Goal: Task Accomplishment & Management: Manage account settings

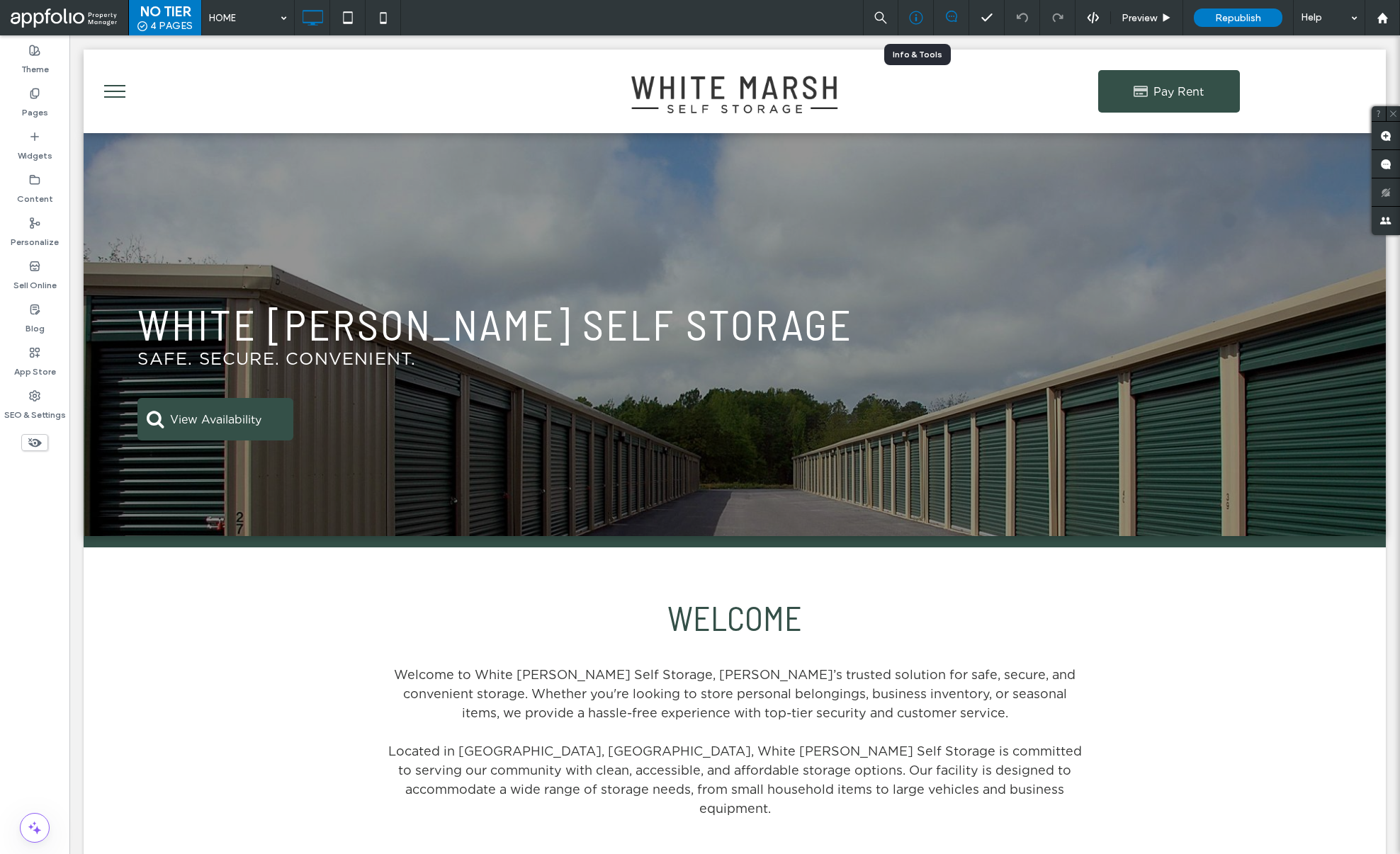
click at [922, 13] on icon at bounding box center [916, 17] width 14 height 14
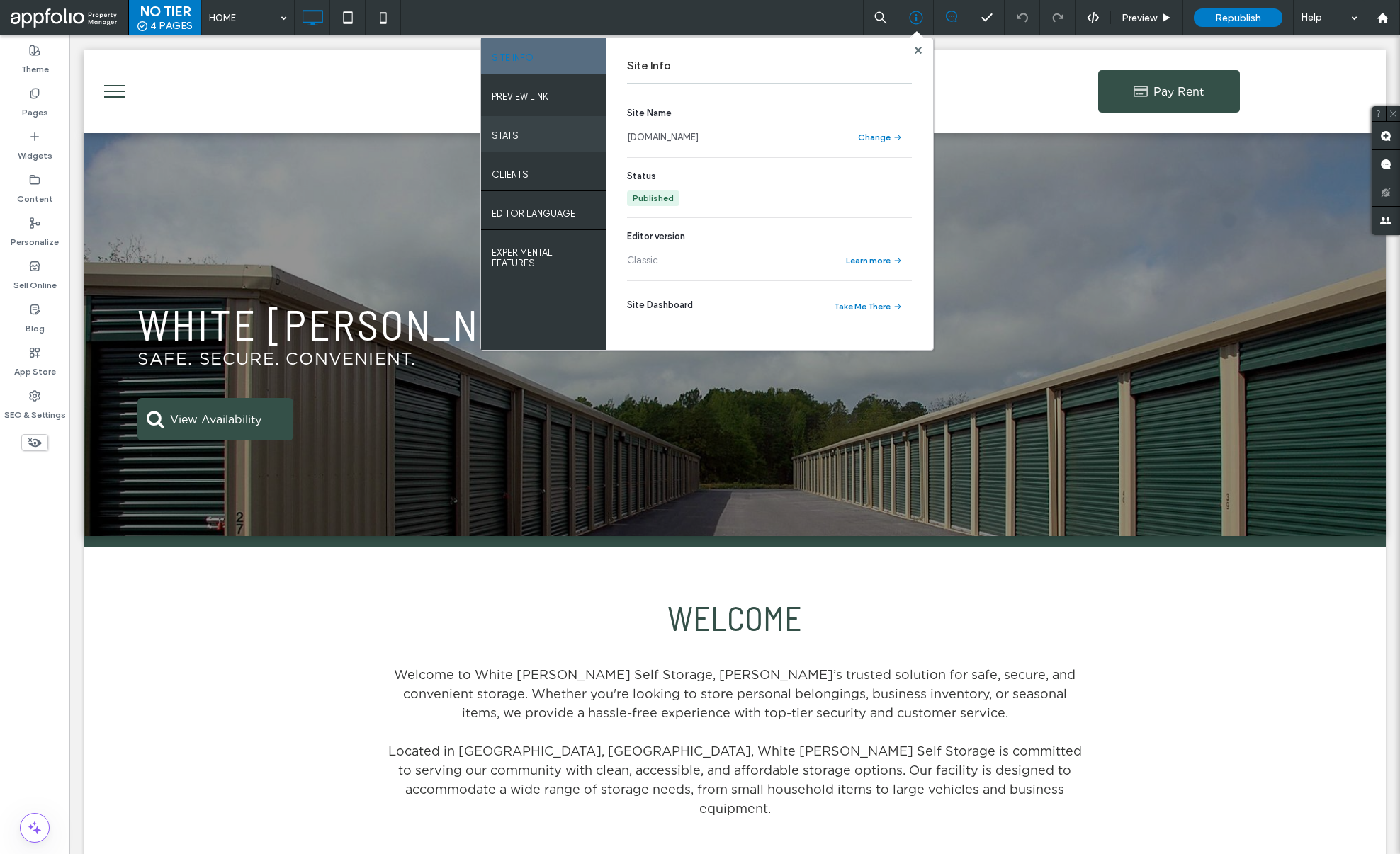
click at [532, 144] on div "STATS" at bounding box center [543, 133] width 125 height 35
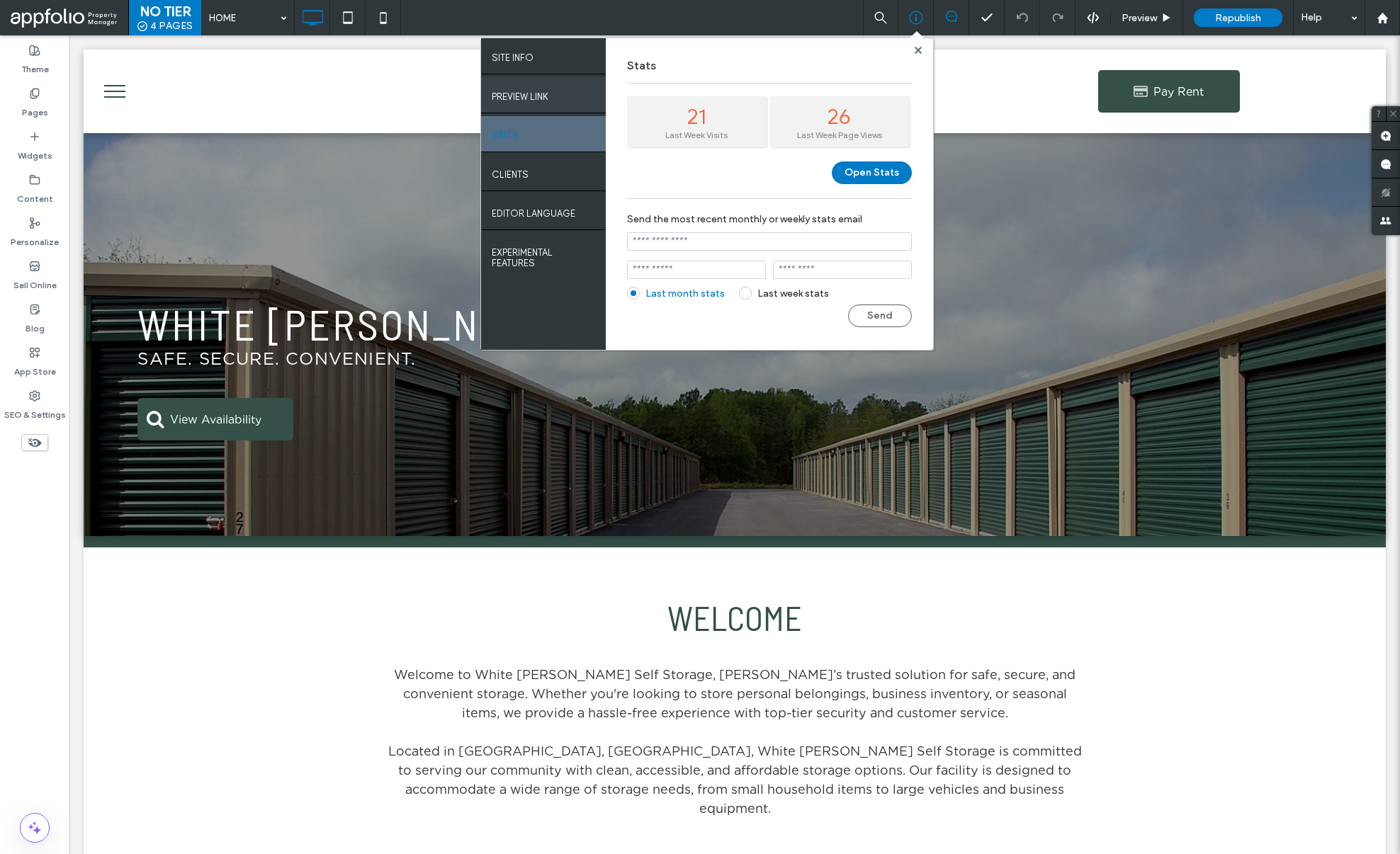
click at [533, 99] on label "PREVIEW LINK" at bounding box center [520, 92] width 56 height 18
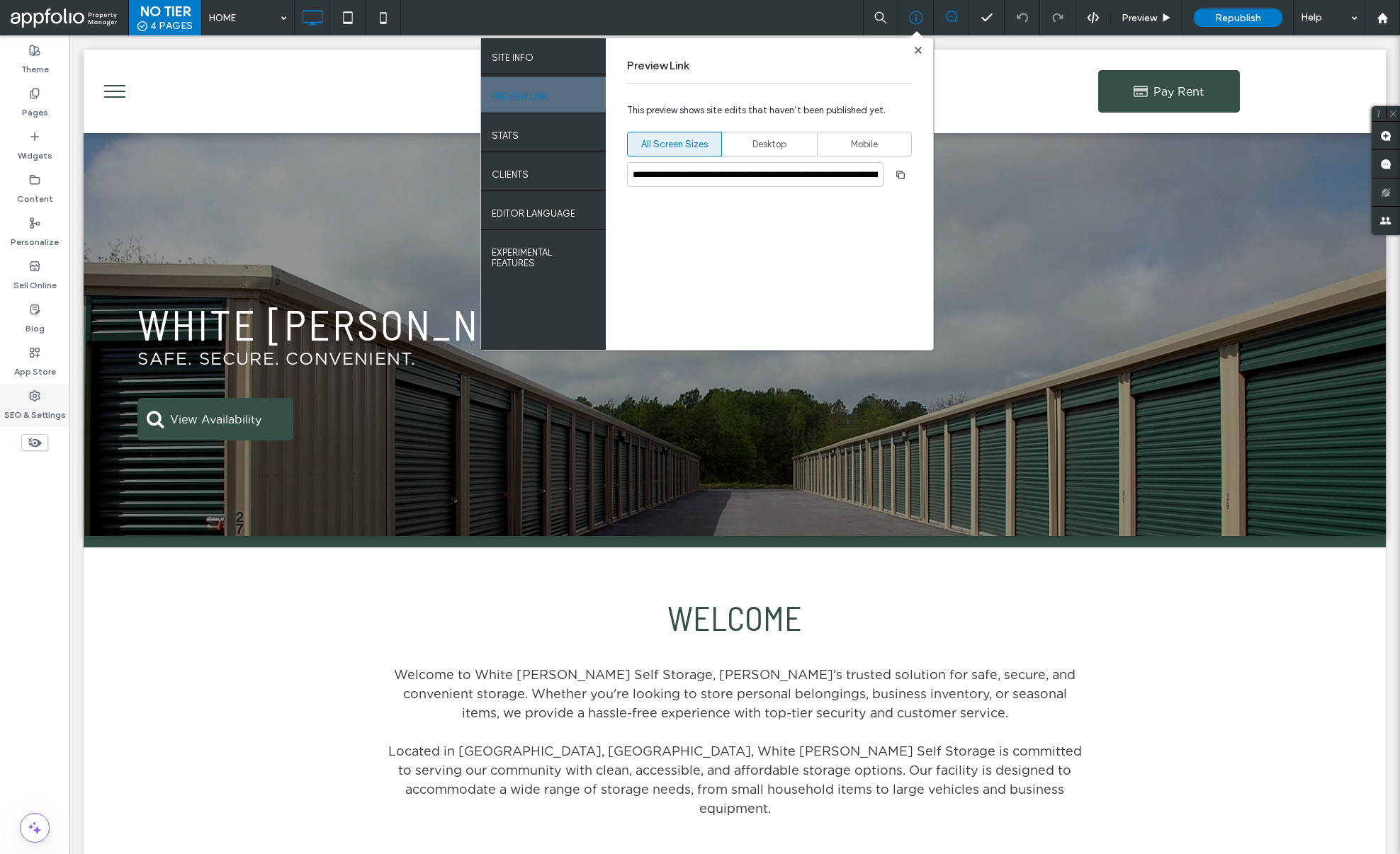
click at [29, 415] on label "SEO & Settings" at bounding box center [34, 411] width 62 height 20
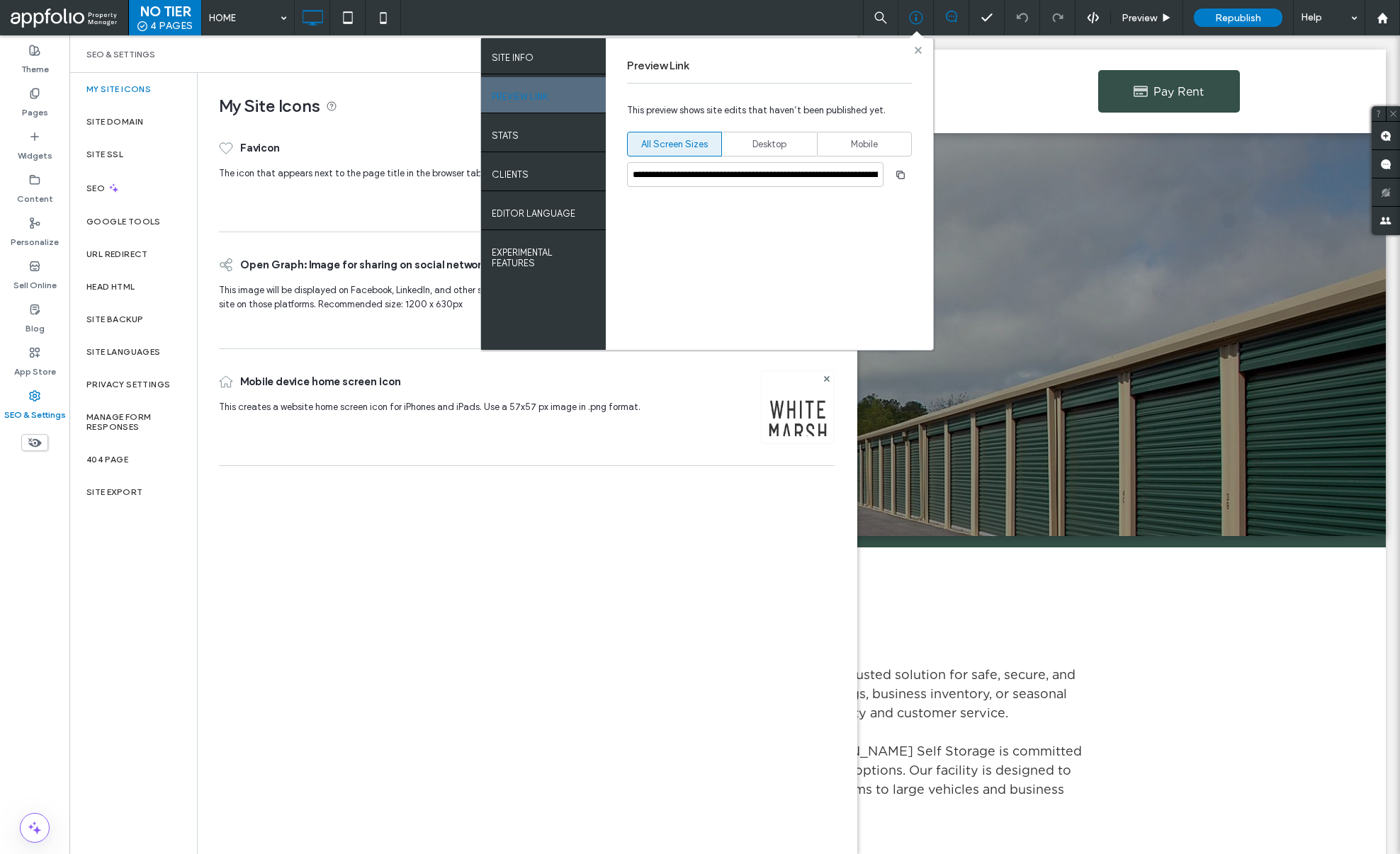
drag, startPoint x: 920, startPoint y: 51, endPoint x: 790, endPoint y: 26, distance: 132.4
click at [920, 51] on use at bounding box center [916, 49] width 7 height 7
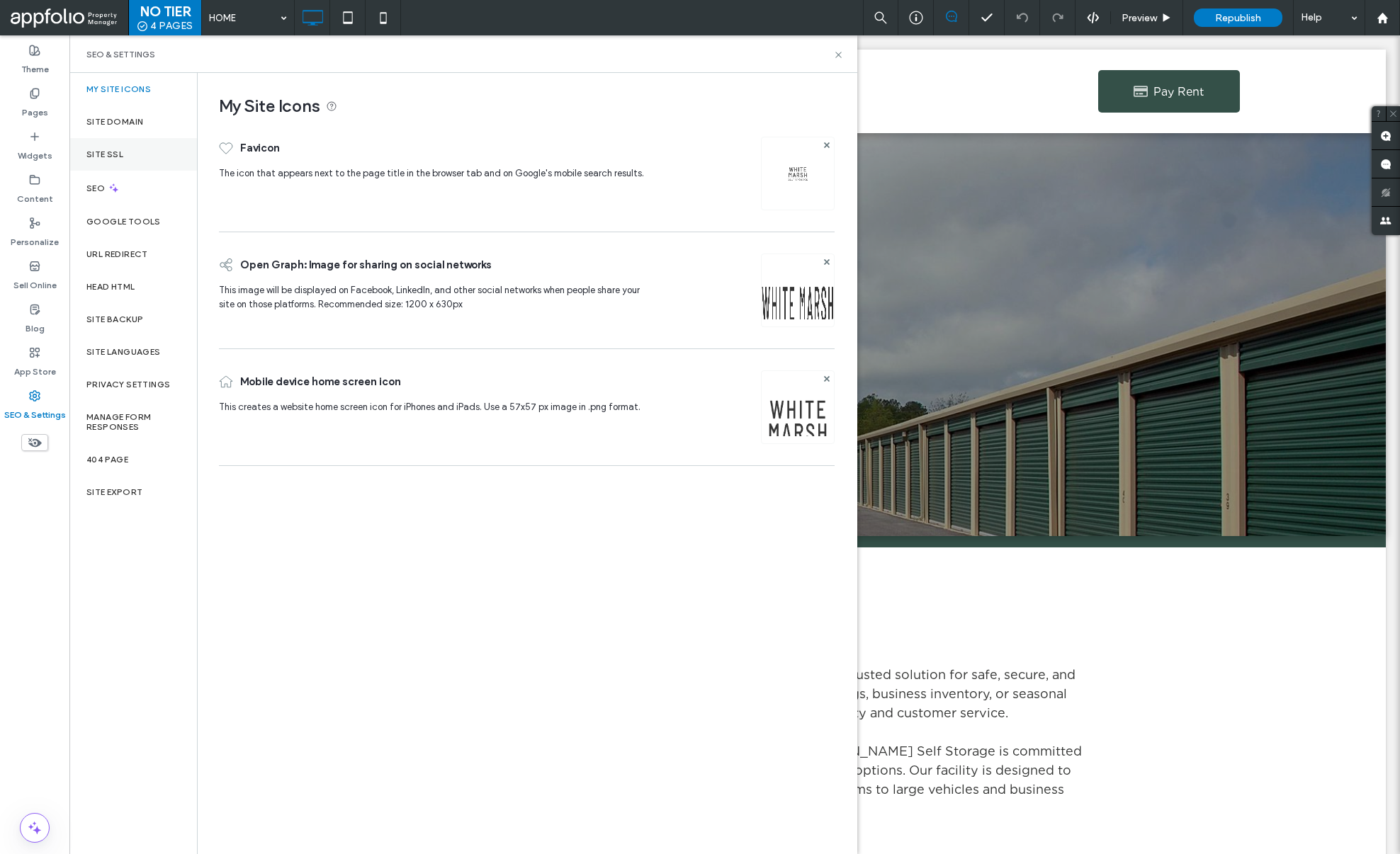
click at [114, 163] on div "Site SSL" at bounding box center [134, 154] width 128 height 32
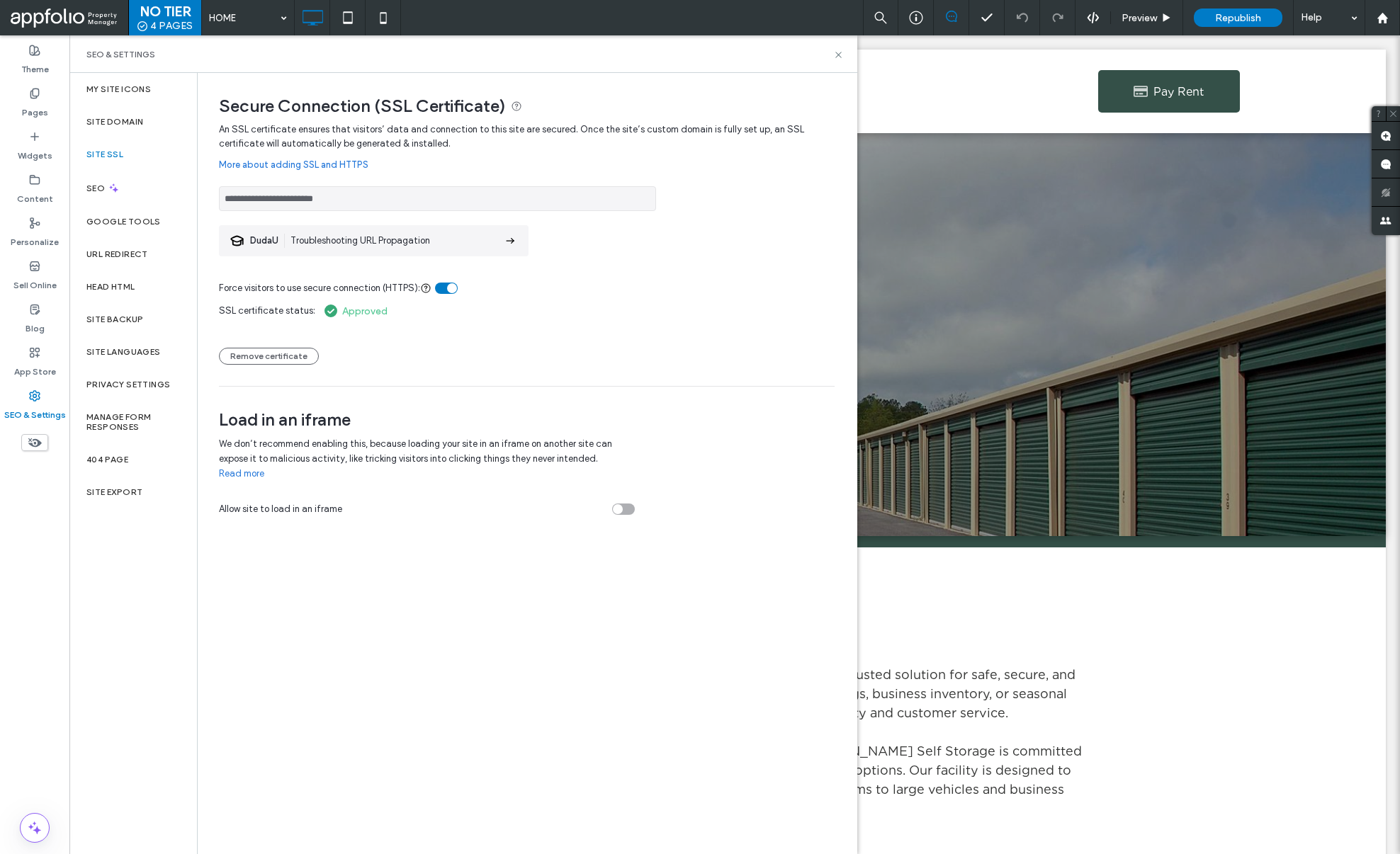
drag, startPoint x: 360, startPoint y: 200, endPoint x: 205, endPoint y: 202, distance: 155.0
click at [205, 202] on div "**********" at bounding box center [521, 300] width 648 height 454
click at [1392, 18] on div at bounding box center [1383, 18] width 34 height 12
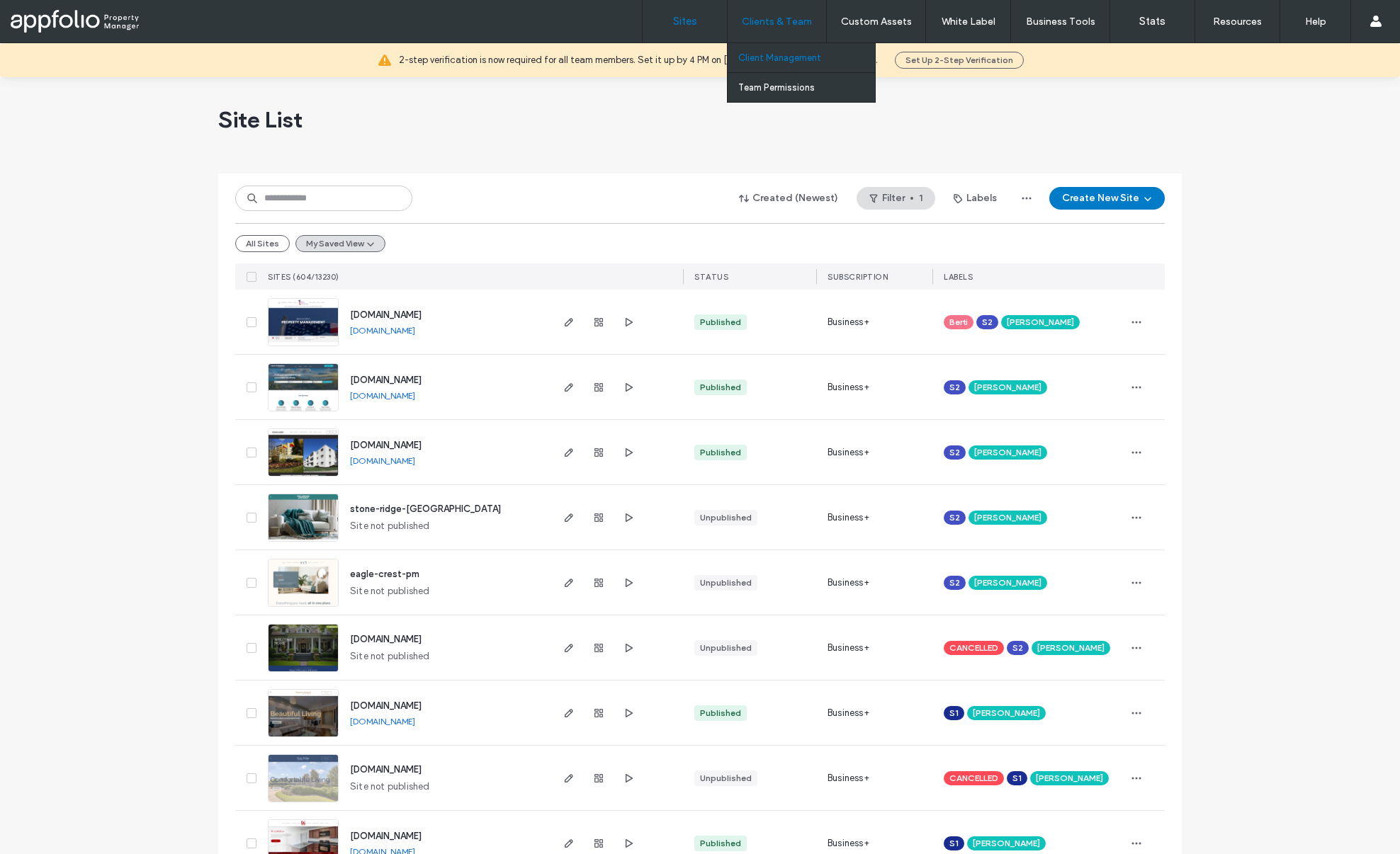
click at [759, 60] on label "Client Management" at bounding box center [779, 57] width 83 height 10
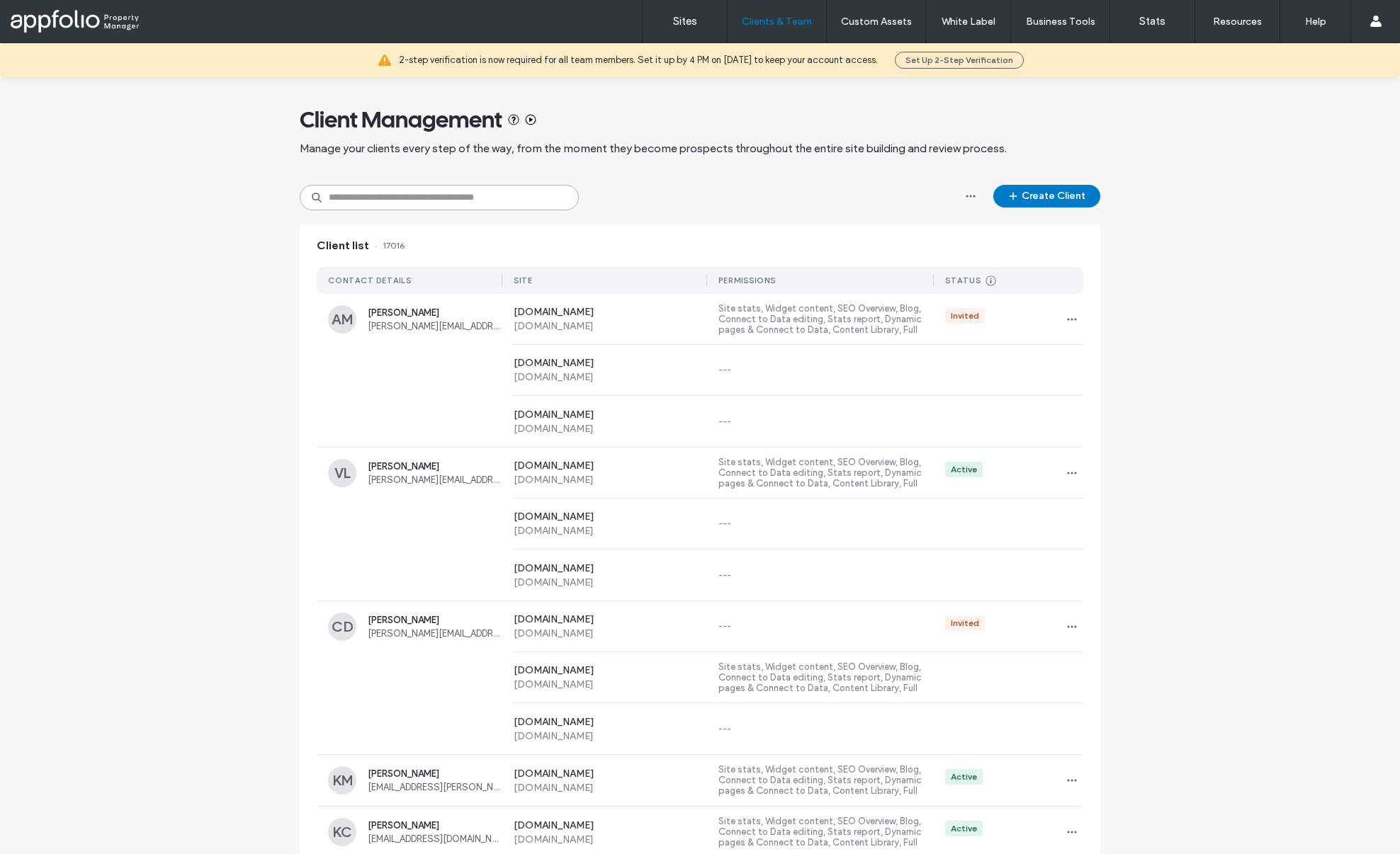
click at [371, 206] on input at bounding box center [439, 197] width 279 height 26
paste input "**********"
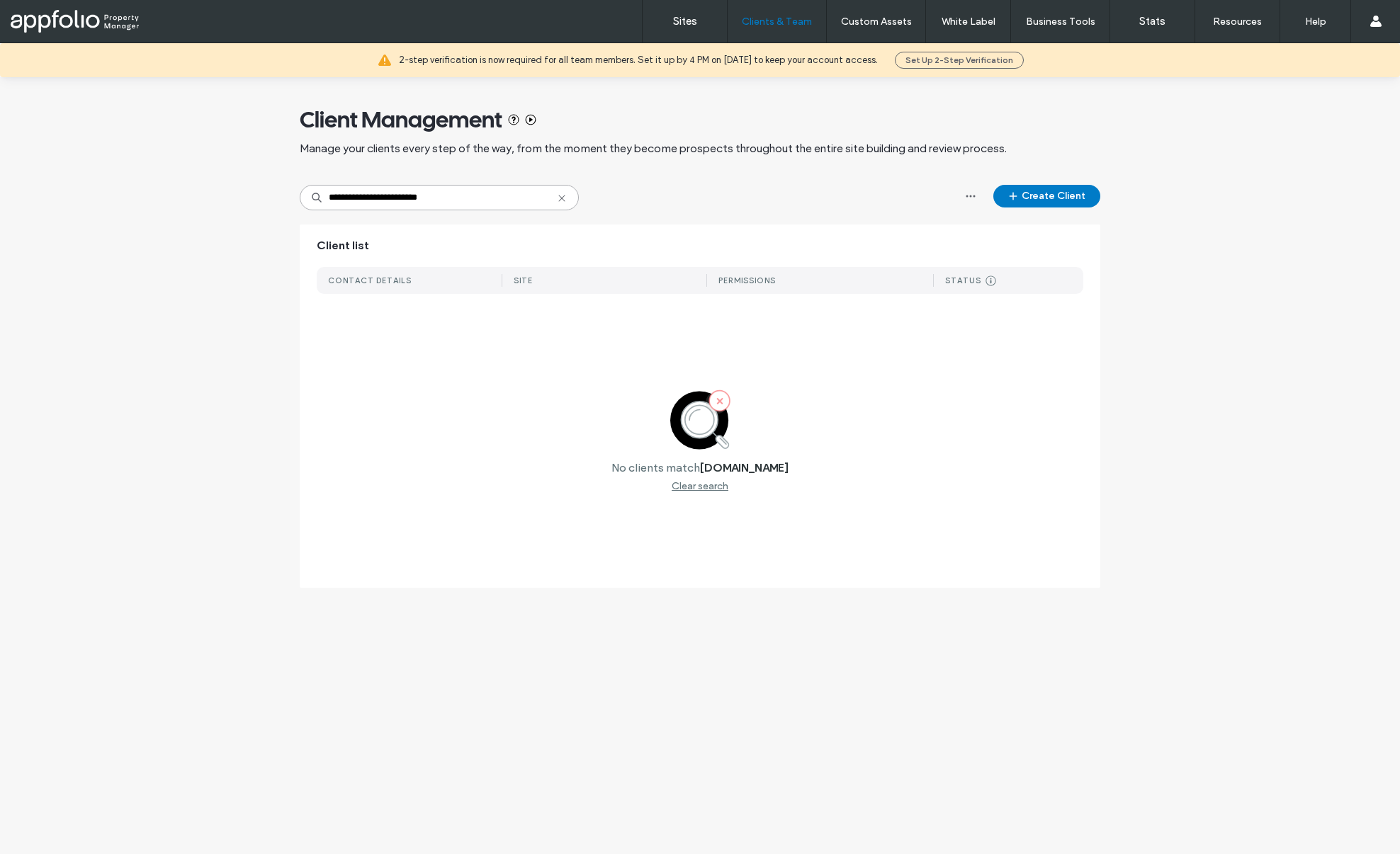
click at [371, 200] on input "**********" at bounding box center [439, 197] width 279 height 26
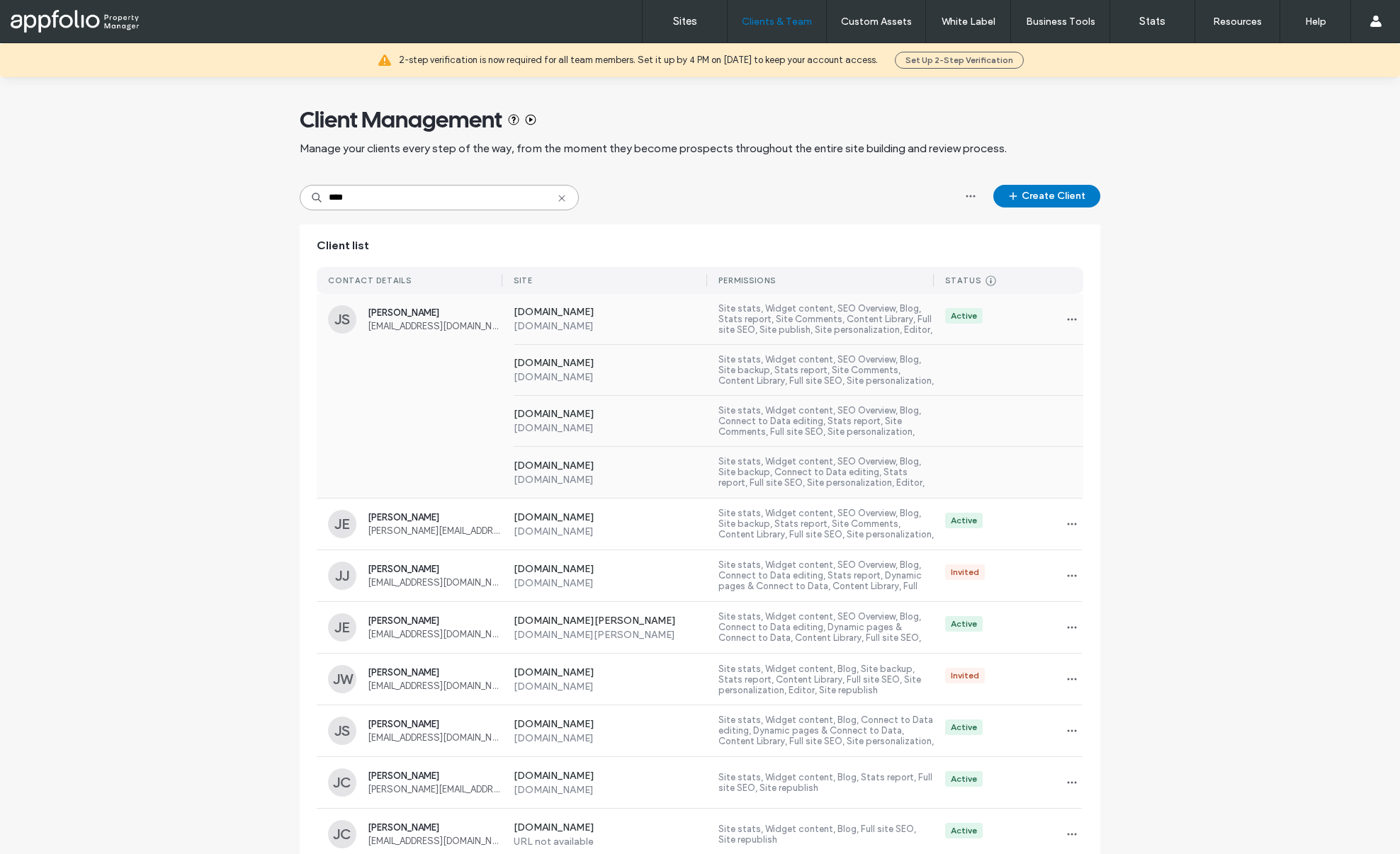
type input "****"
click at [429, 365] on div "www.towerministorage.com www.towerministorage.com Site stats, Widget content, S…" at bounding box center [700, 370] width 767 height 51
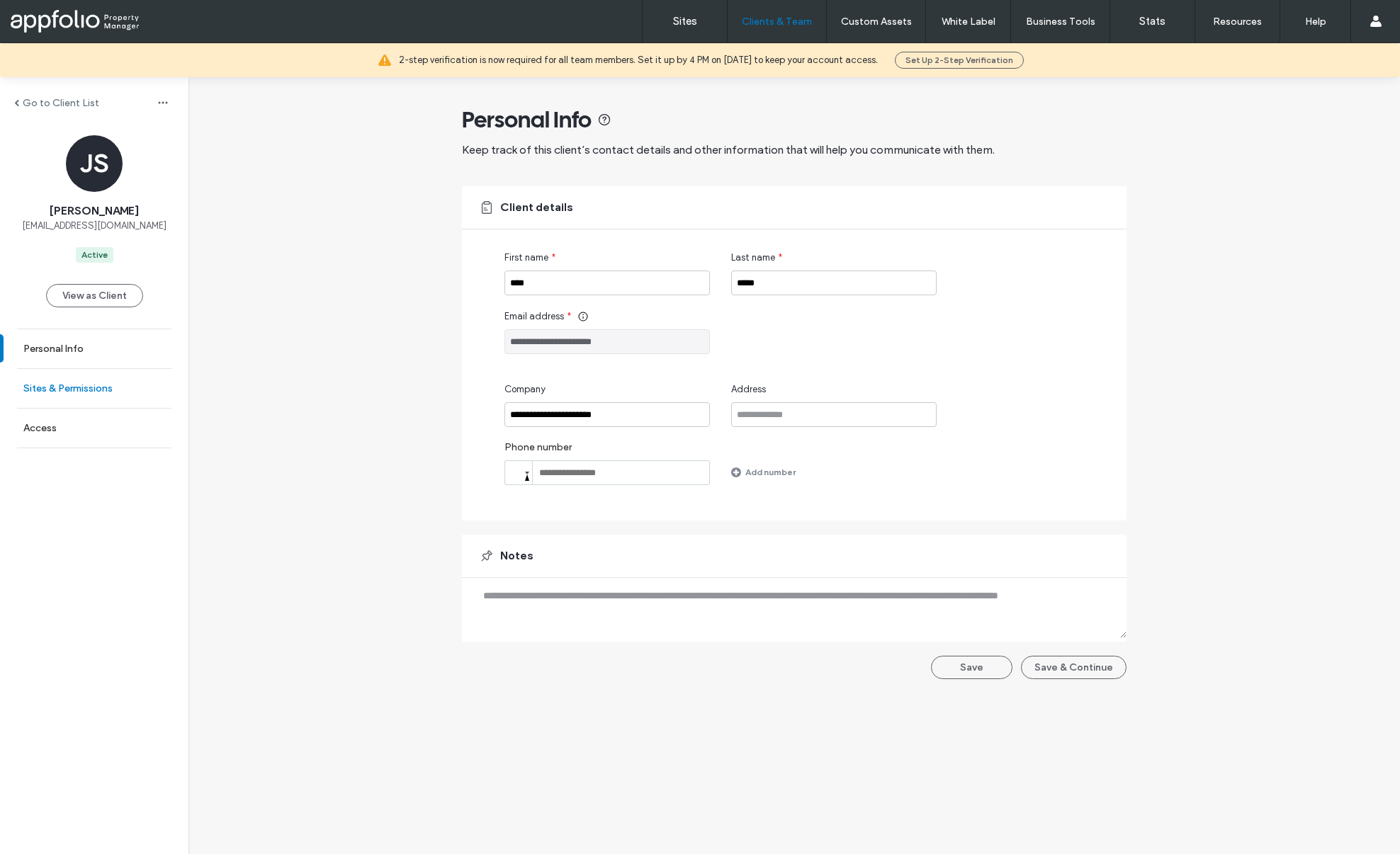
click at [71, 393] on label "Sites & Permissions" at bounding box center [69, 388] width 90 height 12
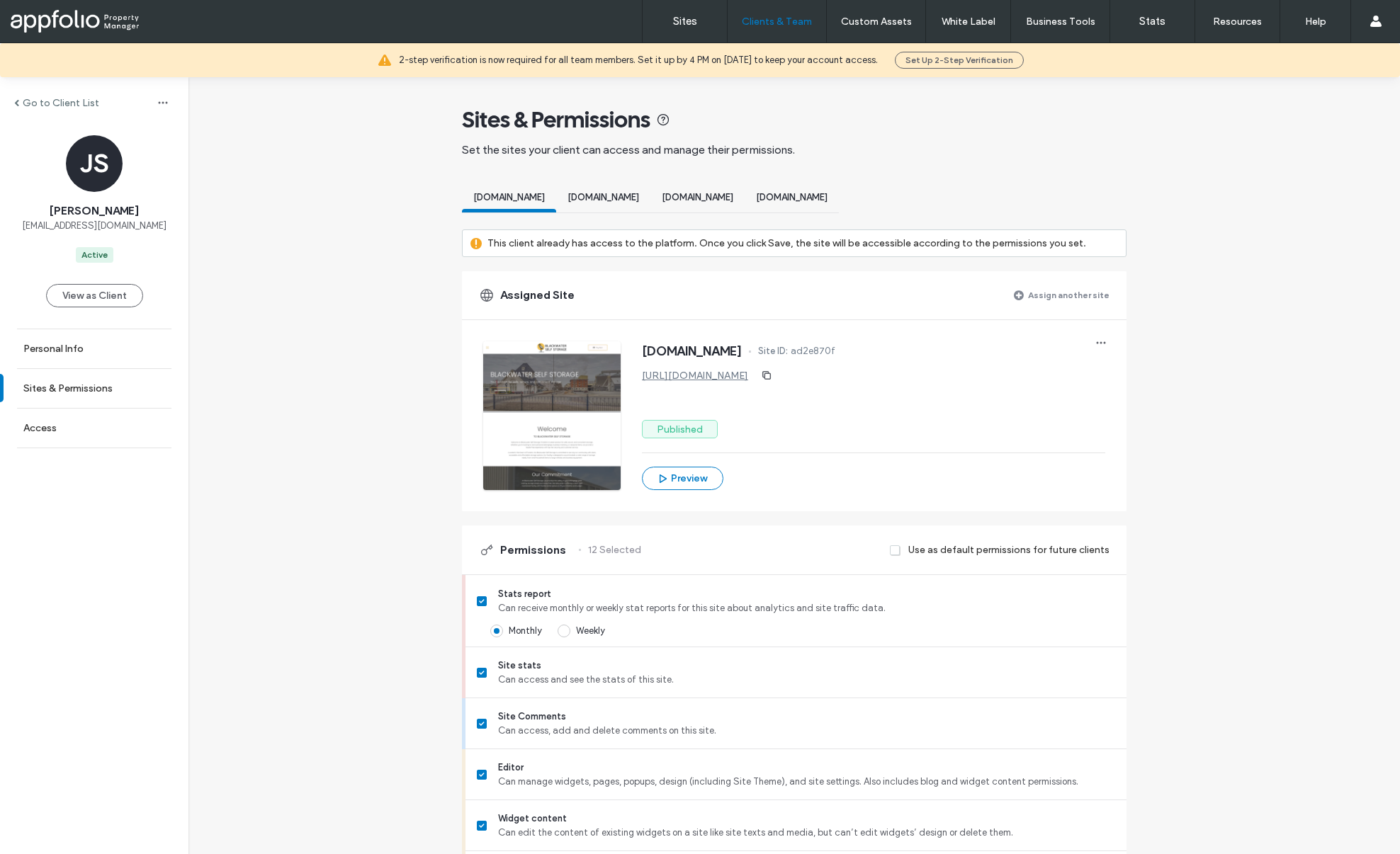
click at [839, 202] on div "www.whitemarshstorage.com" at bounding box center [792, 198] width 94 height 26
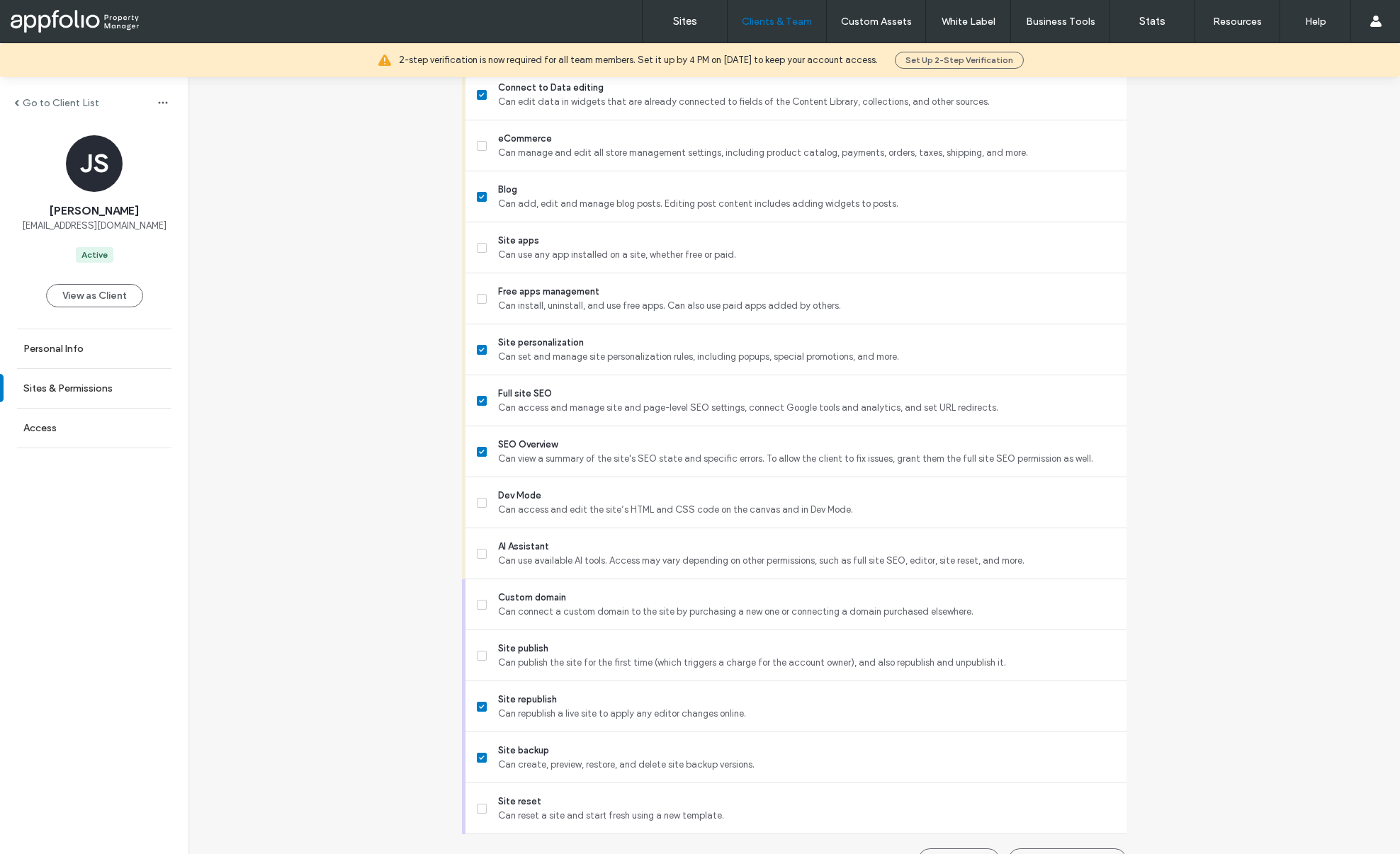
scroll to position [1018, 0]
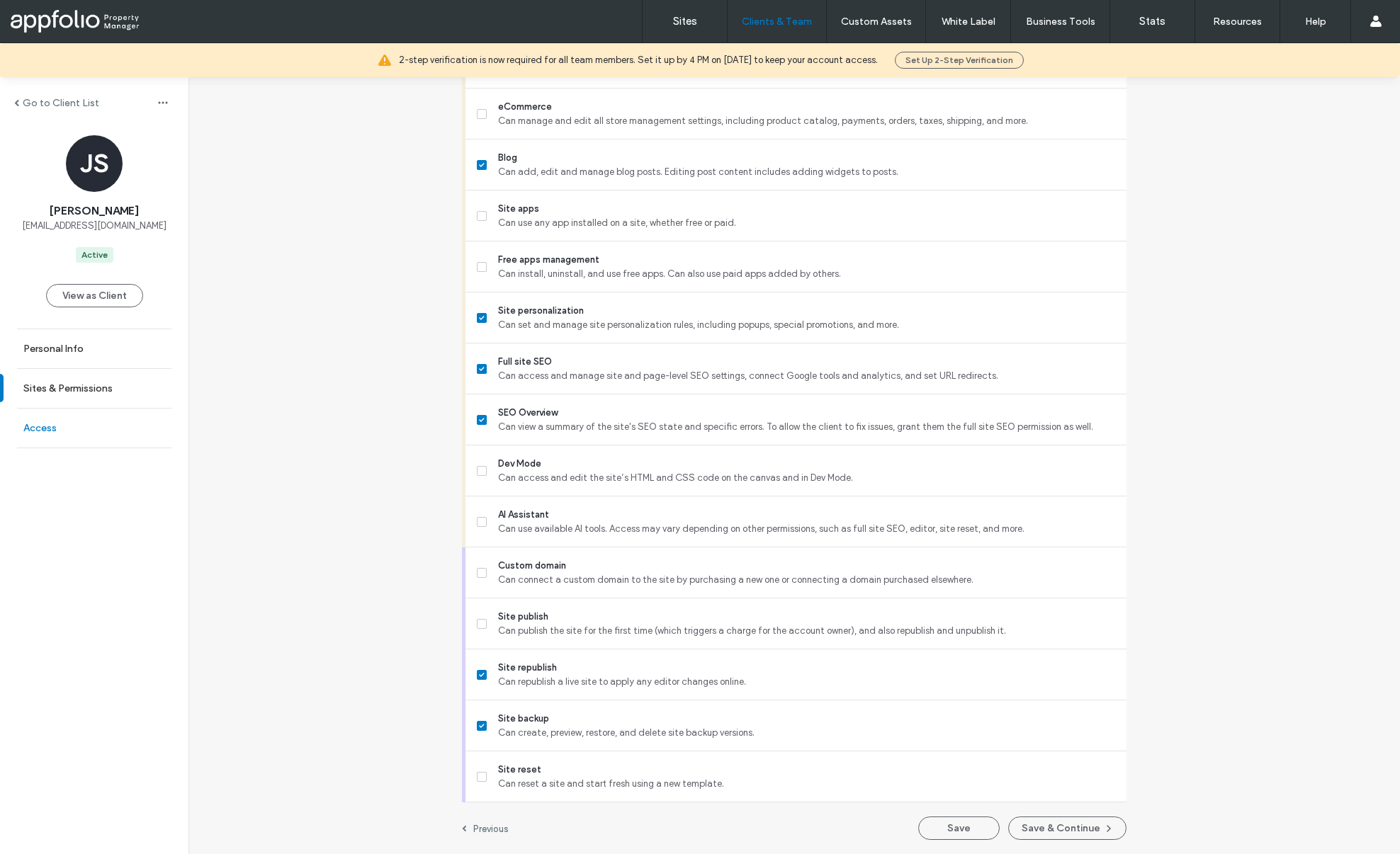
click at [39, 422] on label "Access" at bounding box center [40, 428] width 33 height 12
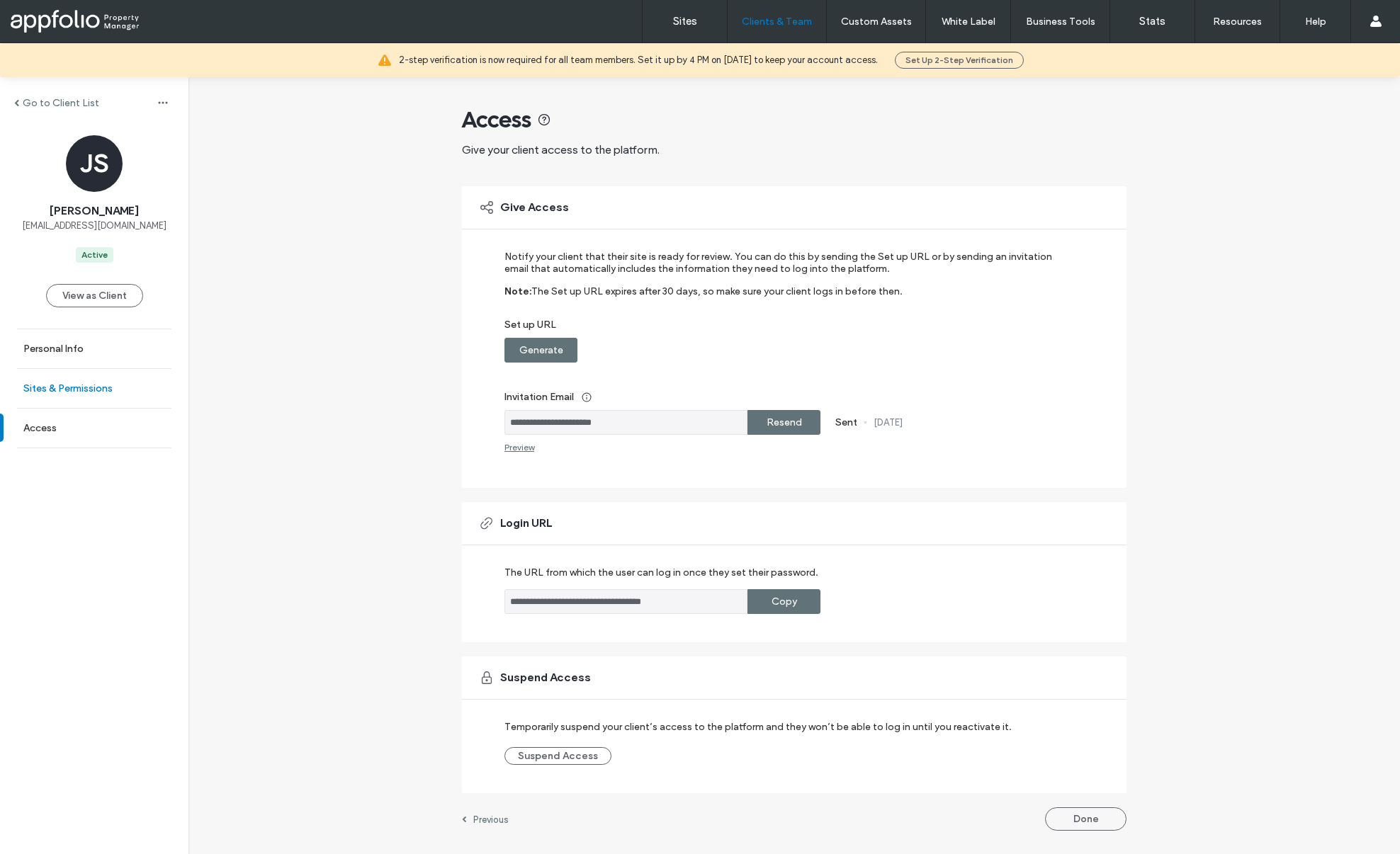
click at [69, 384] on label "Sites & Permissions" at bounding box center [69, 388] width 90 height 12
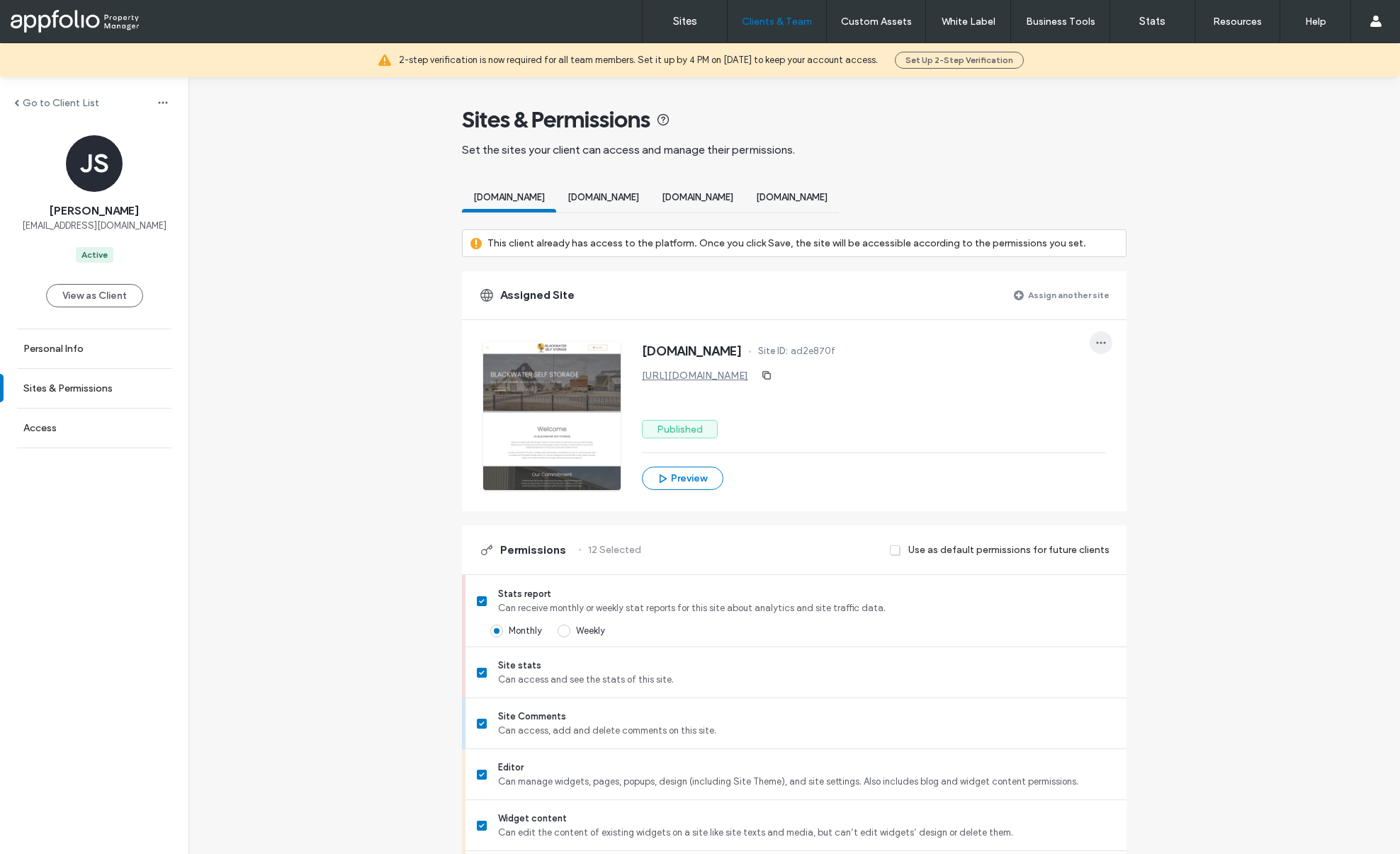
click at [1097, 347] on icon "button" at bounding box center [1101, 343] width 11 height 11
click at [1050, 356] on div "www.blackwaterselfstorage.com Site ID: ad2e870f" at bounding box center [874, 353] width 463 height 23
click at [782, 83] on label "Team Permissions" at bounding box center [776, 87] width 76 height 10
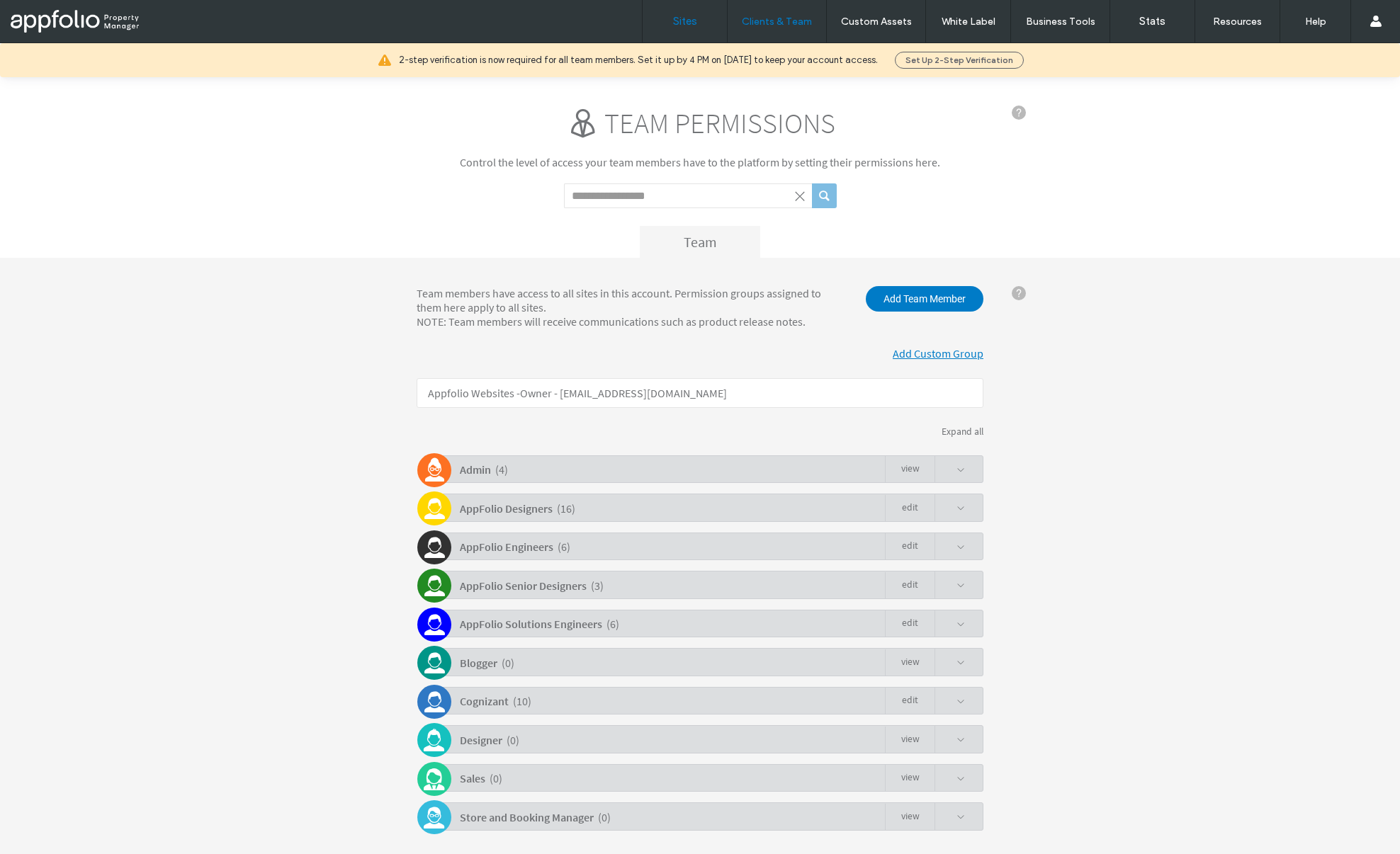
click at [696, 21] on label "Sites" at bounding box center [685, 21] width 24 height 12
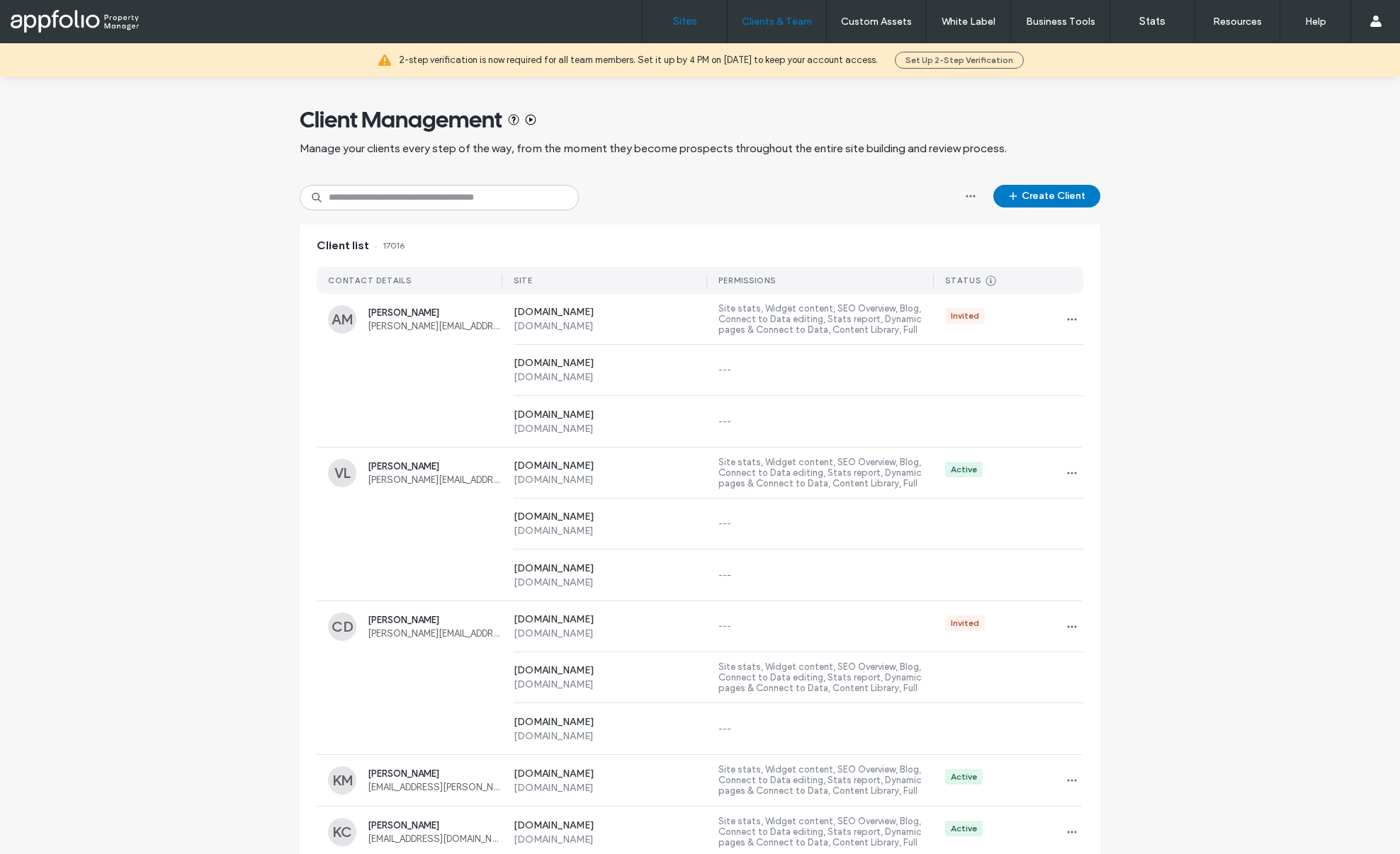
click at [673, 21] on label "Sites" at bounding box center [685, 21] width 24 height 12
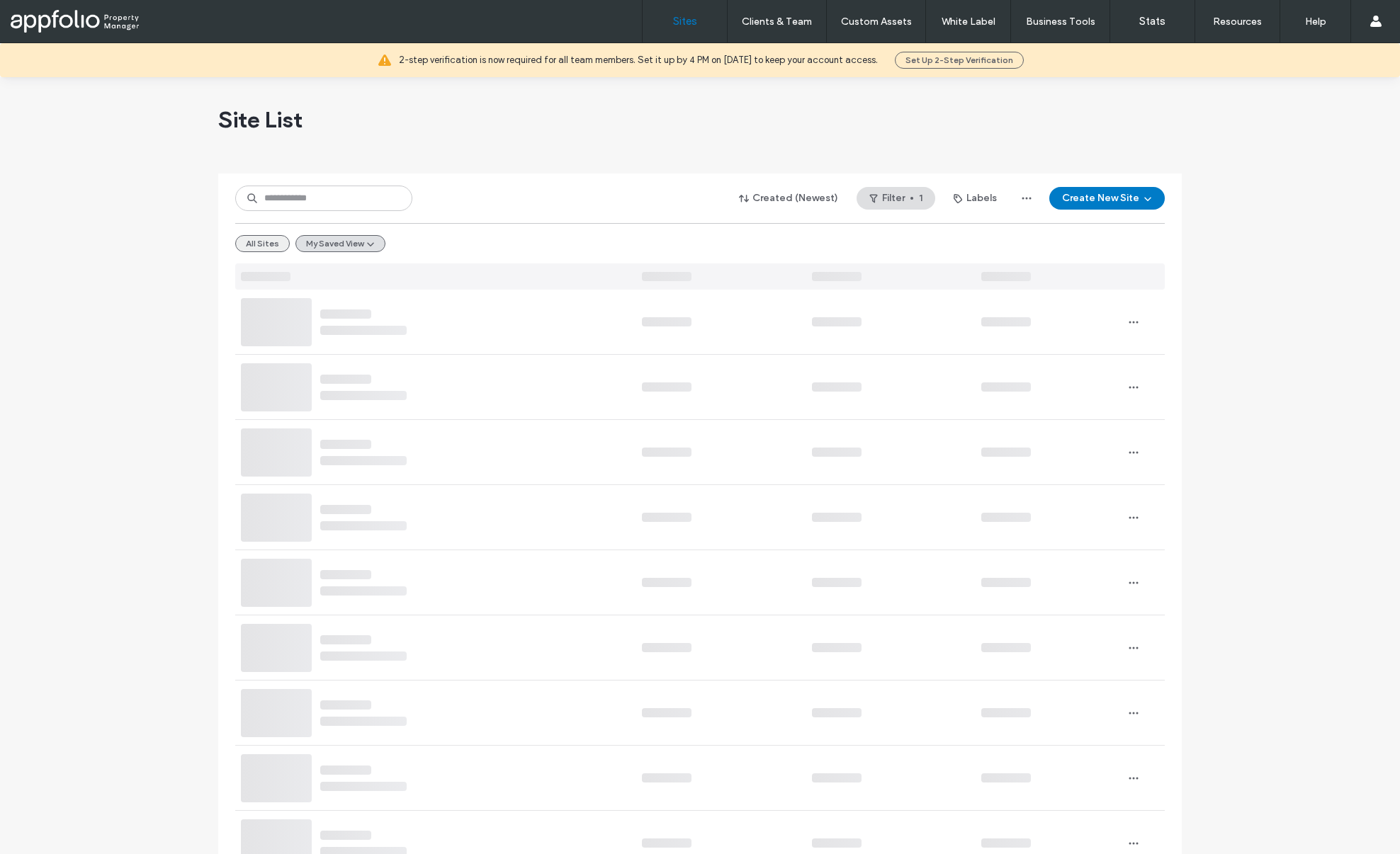
click at [263, 247] on button "All Sites" at bounding box center [262, 244] width 54 height 17
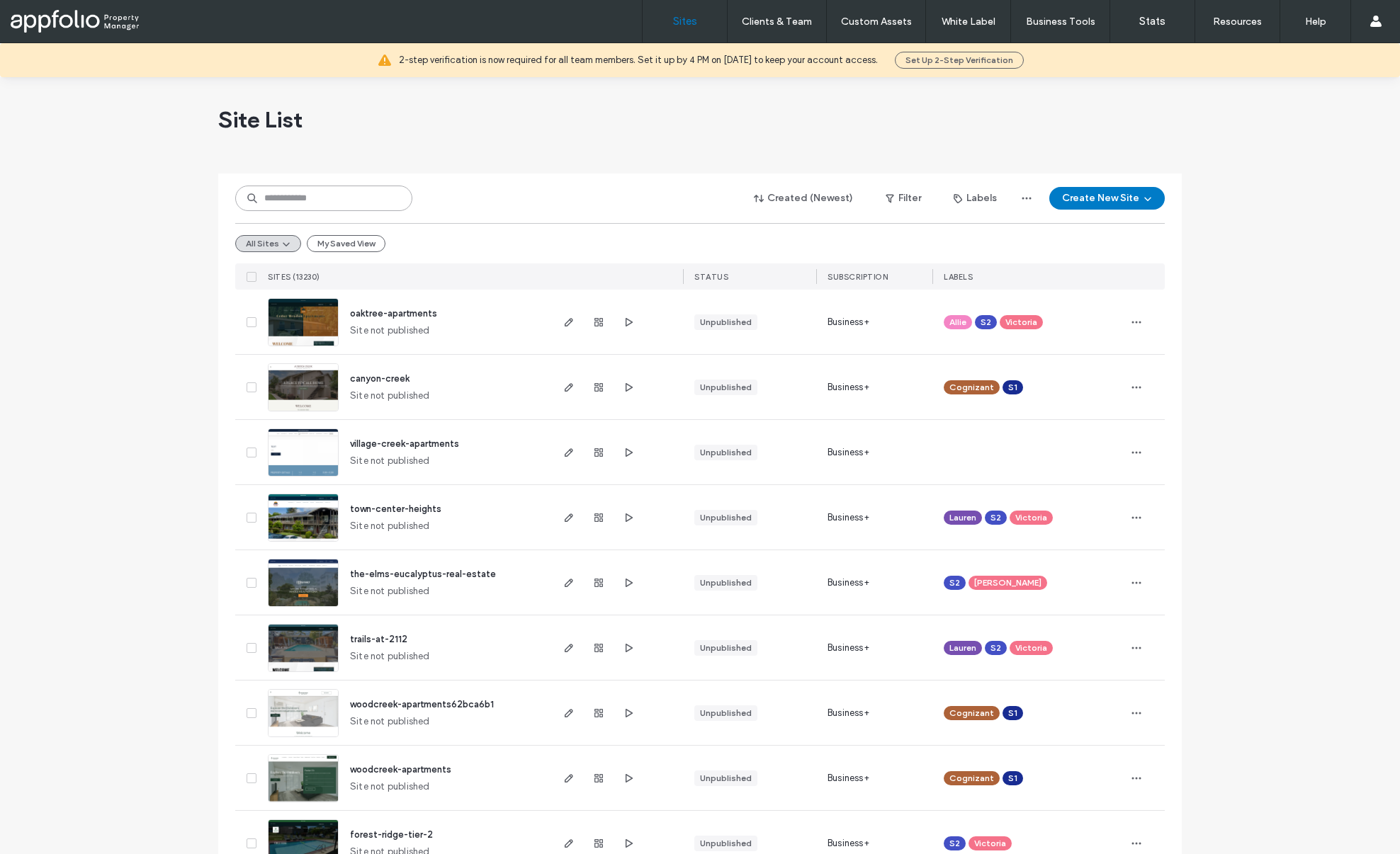
click at [329, 196] on input at bounding box center [324, 198] width 177 height 26
type input "*****"
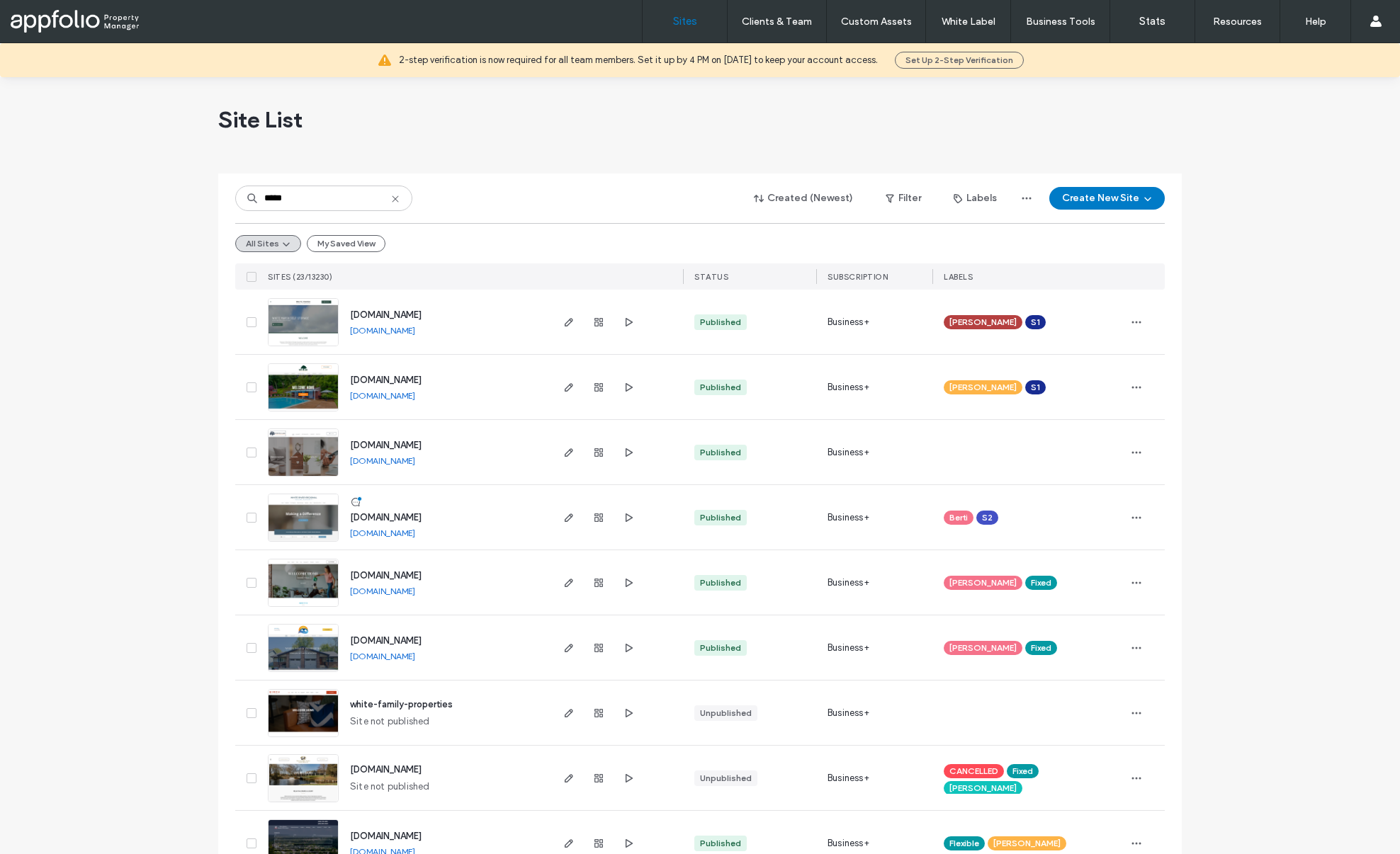
click at [387, 317] on span "www.whitemarshstorage.com" at bounding box center [385, 315] width 72 height 10
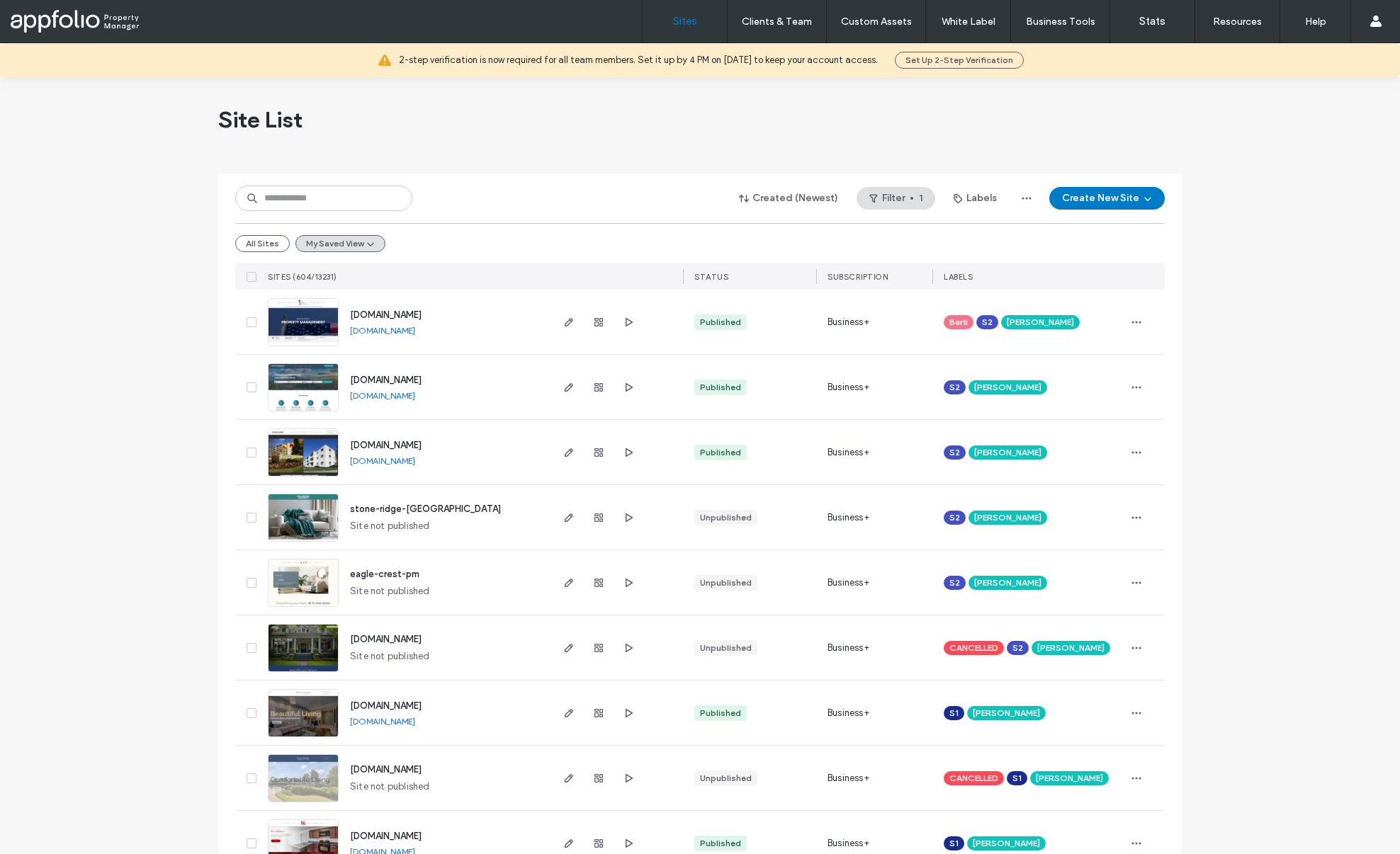
click at [252, 248] on button "All Sites" at bounding box center [262, 244] width 54 height 17
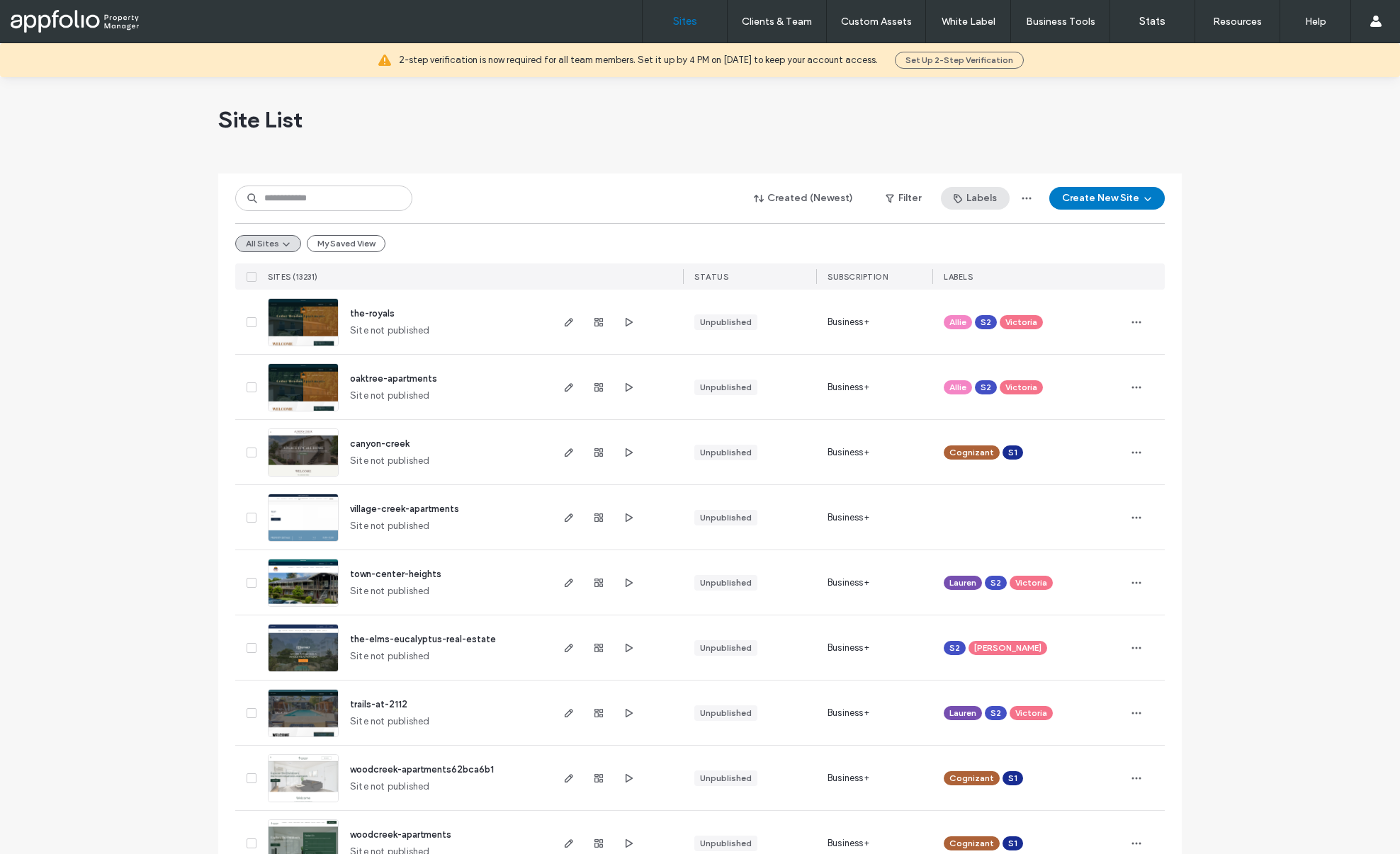
click at [971, 199] on button "Labels" at bounding box center [976, 198] width 69 height 23
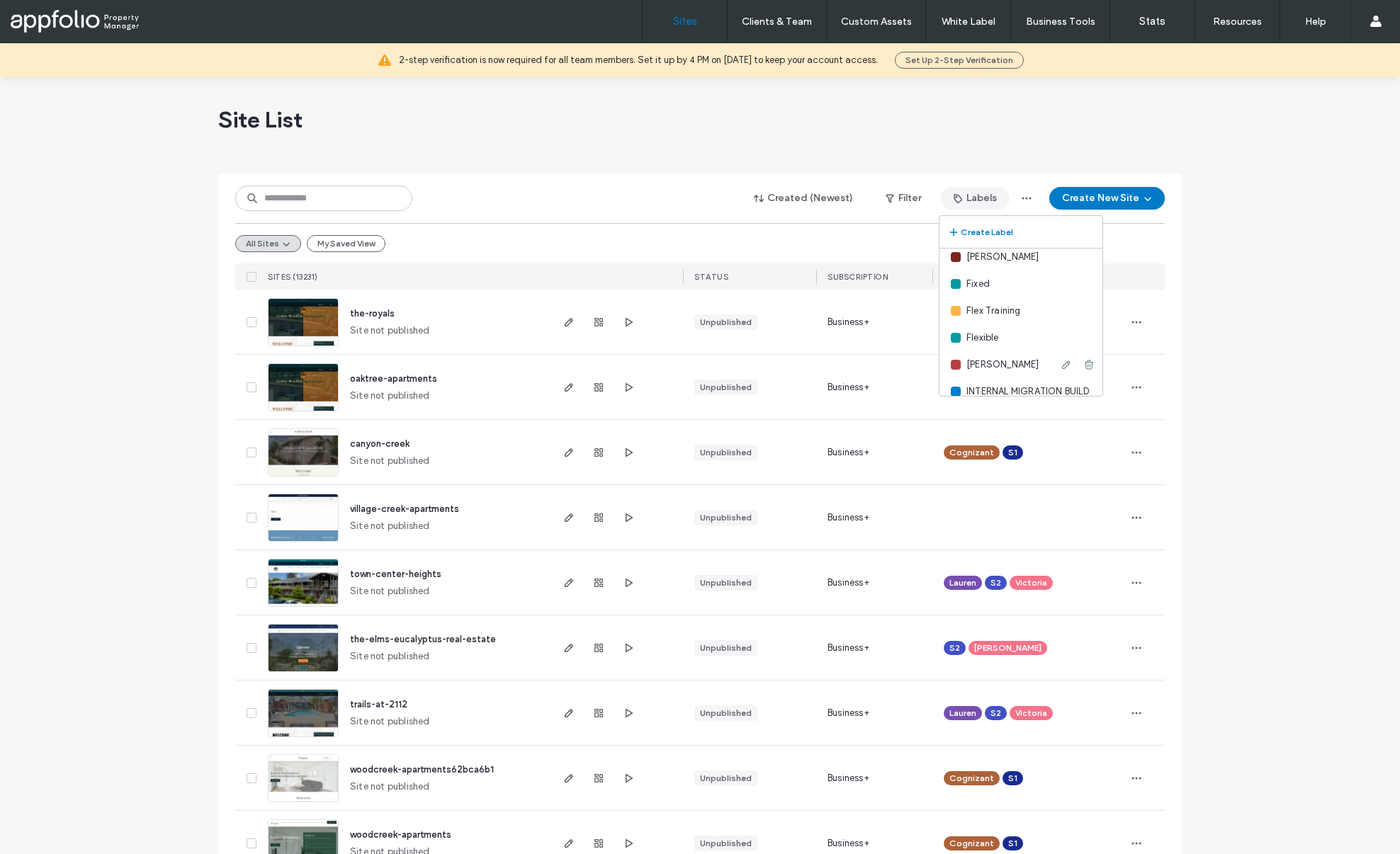
click at [985, 364] on span "Gracie" at bounding box center [1002, 364] width 73 height 14
click at [955, 365] on div at bounding box center [956, 364] width 10 height 10
click at [991, 362] on span "Gracie" at bounding box center [1002, 364] width 73 height 14
click at [917, 193] on button "Filter" at bounding box center [903, 198] width 64 height 23
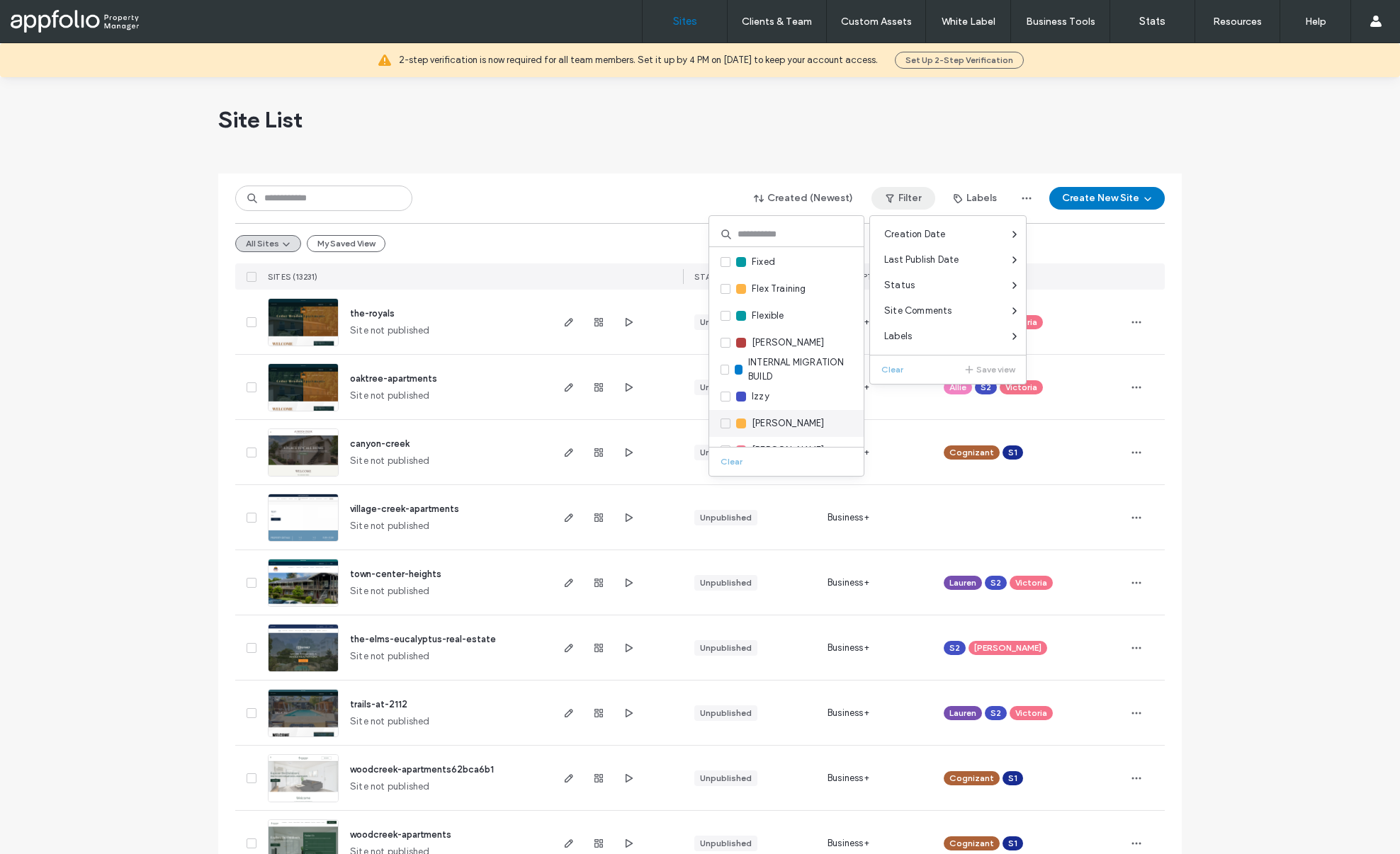
scroll to position [326, 0]
click at [729, 339] on span at bounding box center [726, 337] width 10 height 10
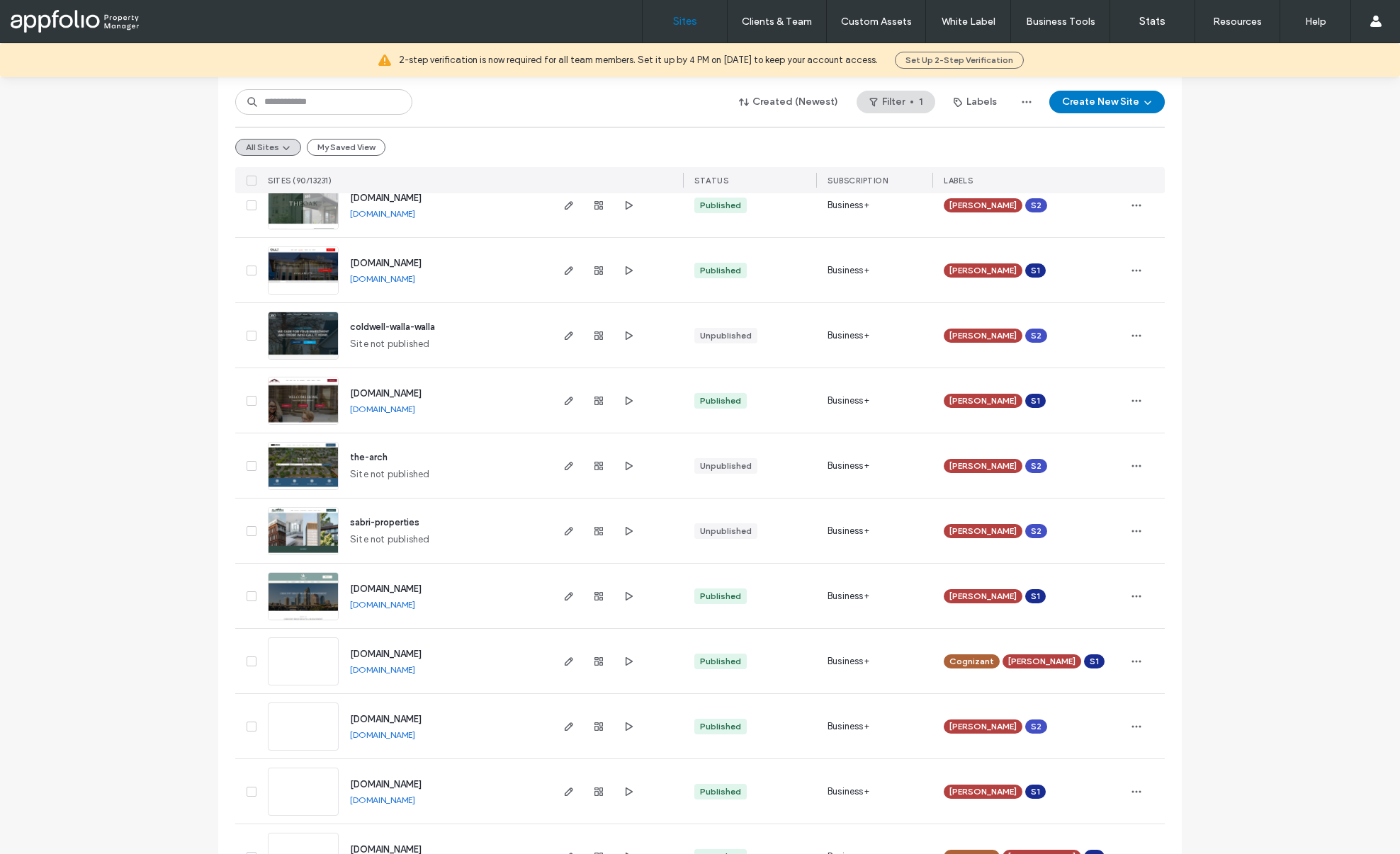
scroll to position [0, 0]
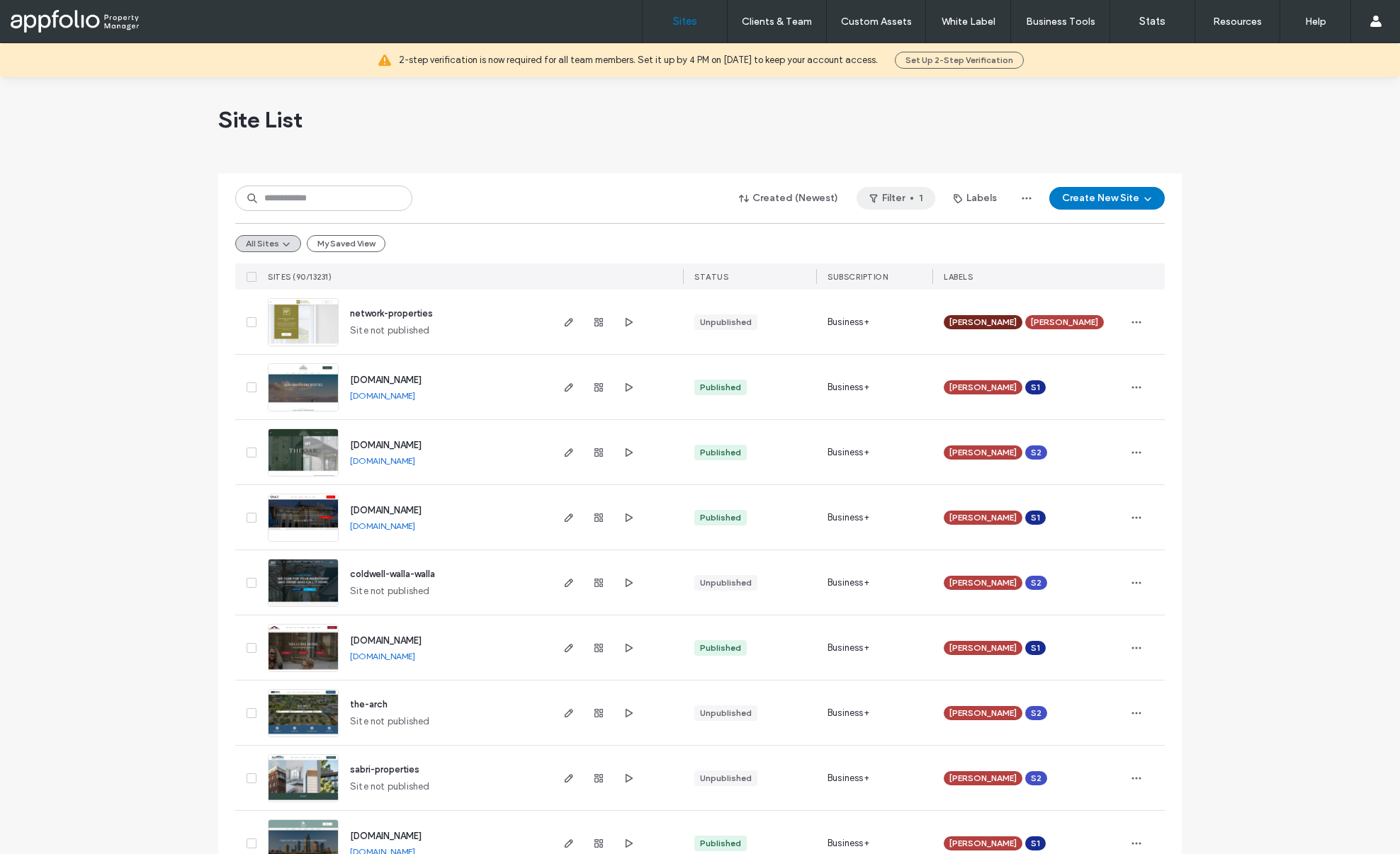
click at [868, 208] on span "button" at bounding box center [875, 198] width 14 height 21
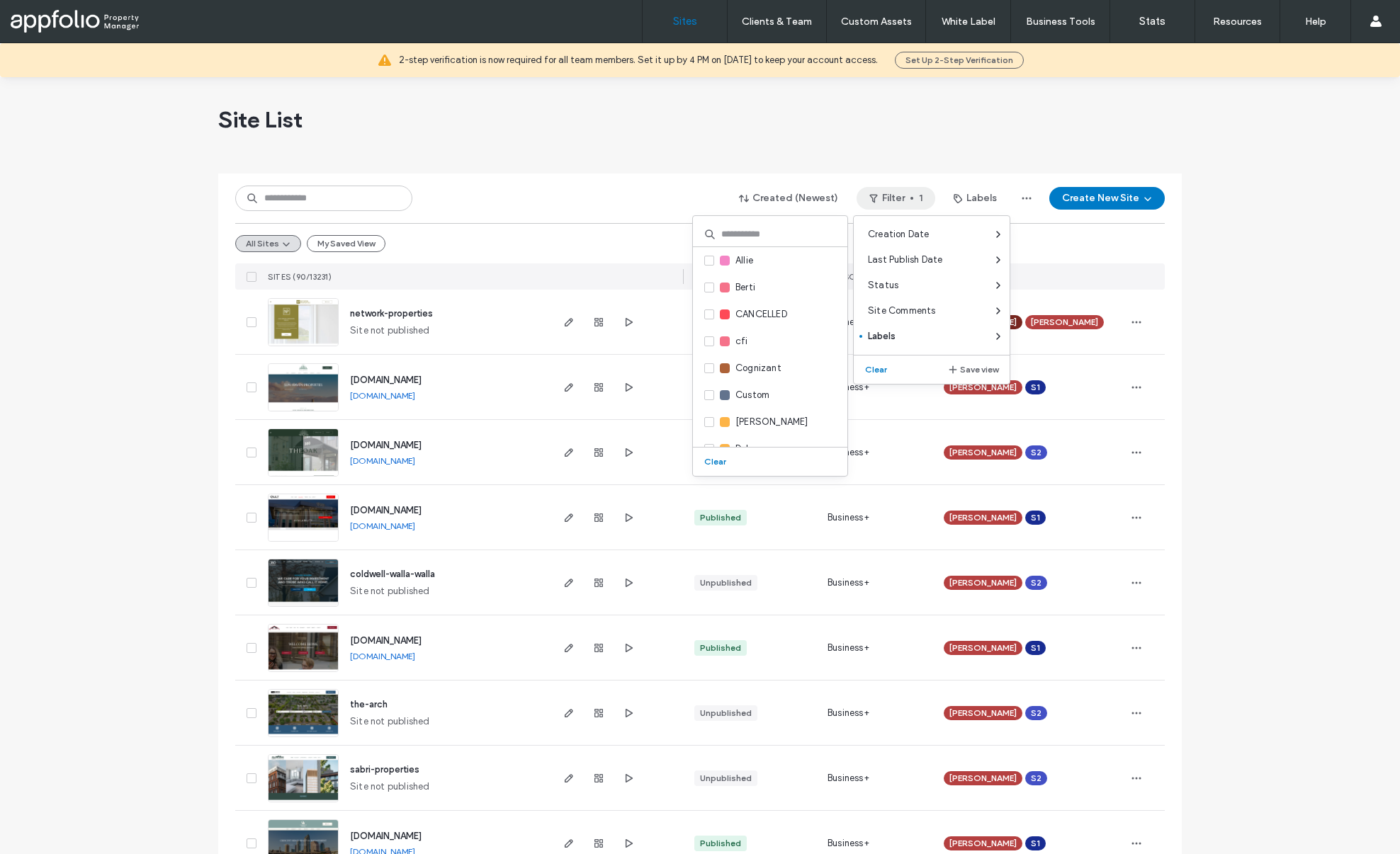
click at [875, 371] on button "Clear" at bounding box center [877, 370] width 36 height 17
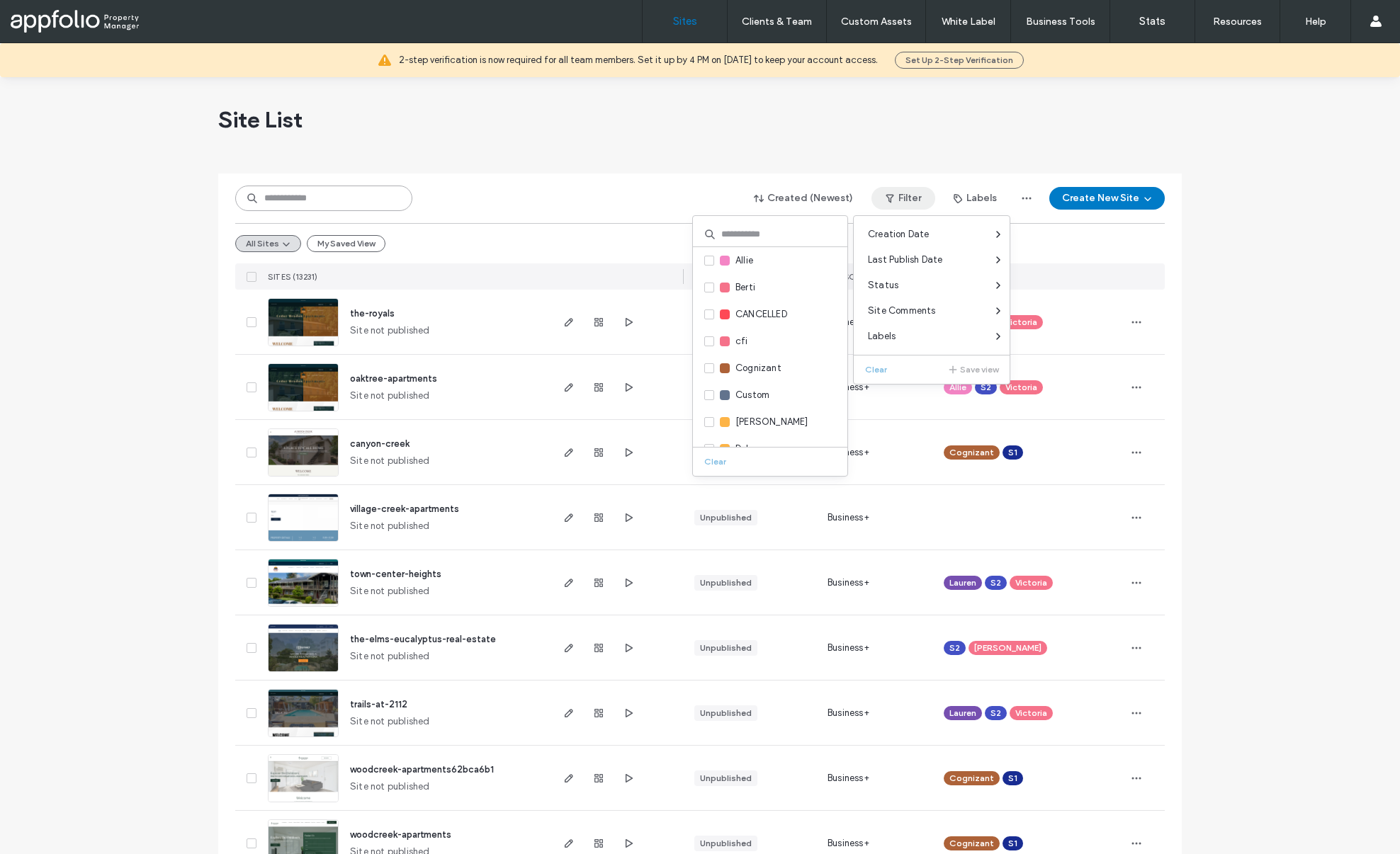
click at [304, 200] on input at bounding box center [324, 198] width 177 height 26
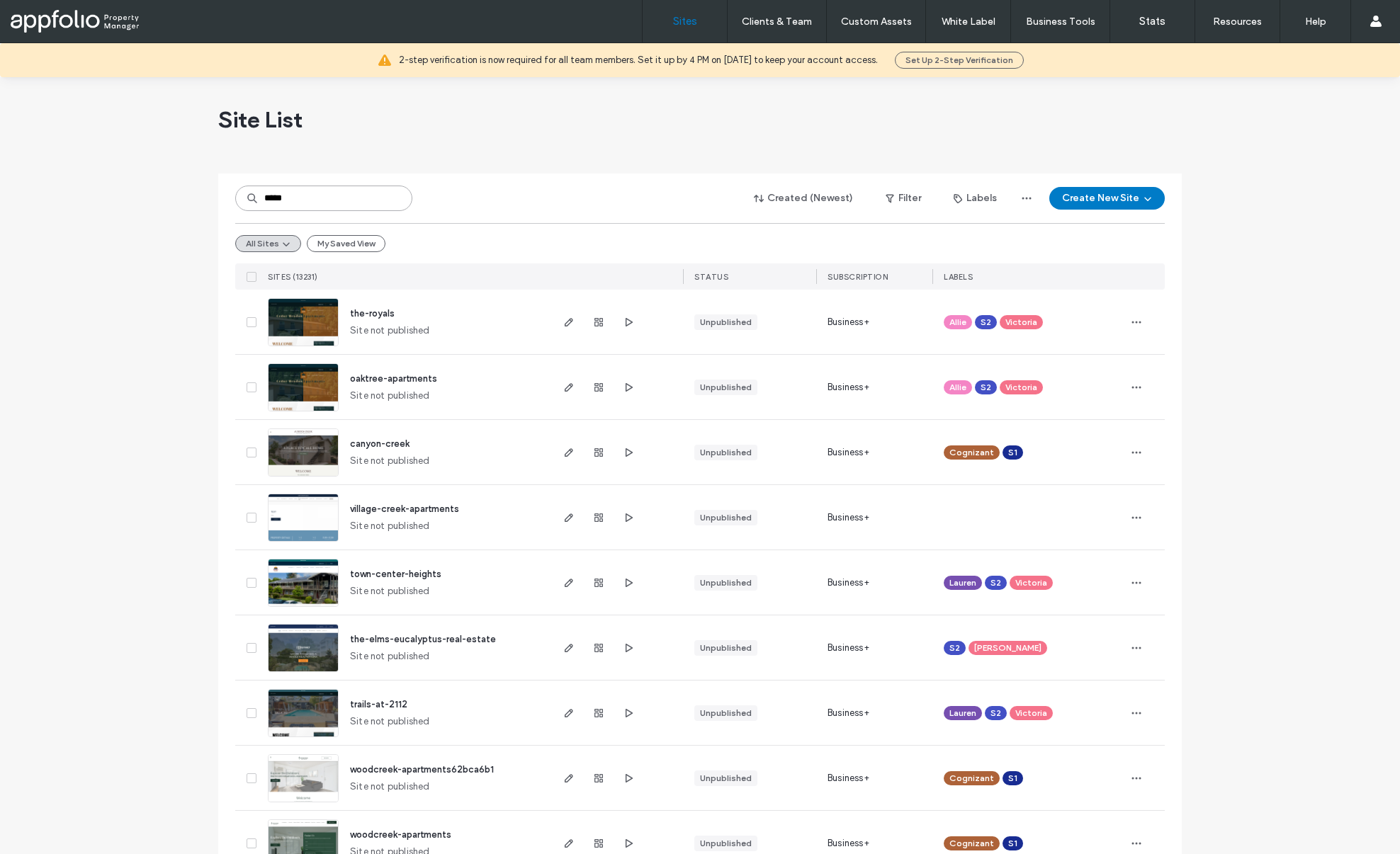
type input "*****"
